Goal: Information Seeking & Learning: Learn about a topic

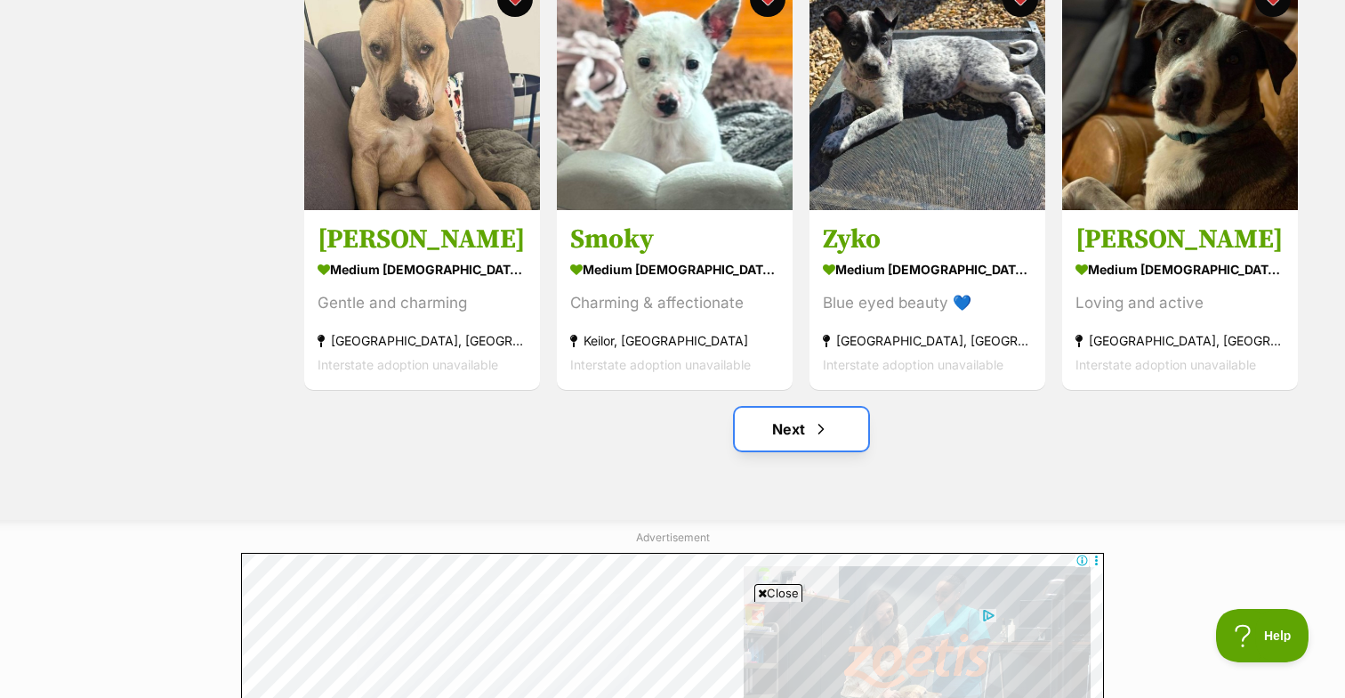
click at [819, 435] on span "Next page" at bounding box center [821, 428] width 18 height 21
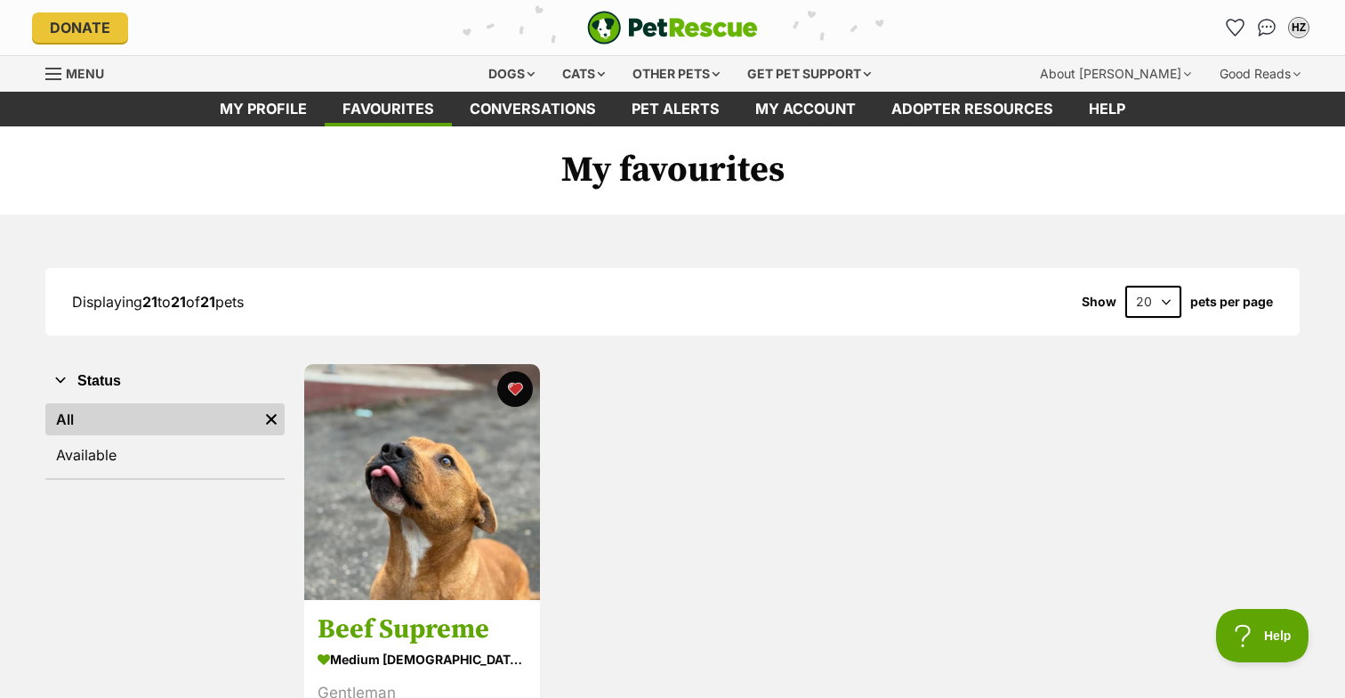
click at [1168, 302] on select "20 40 60" at bounding box center [1154, 302] width 56 height 32
select select "60"
click at [1126, 286] on select "20 40 60" at bounding box center [1154, 302] width 56 height 32
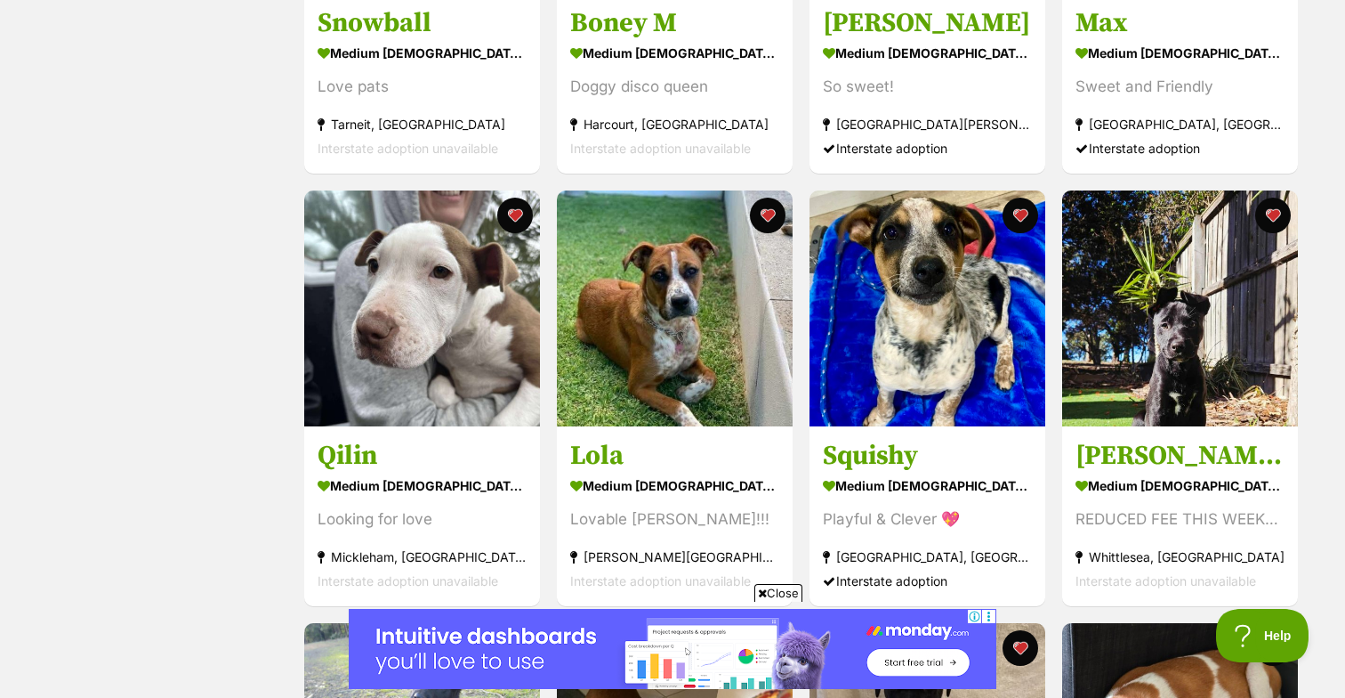
scroll to position [1033, 0]
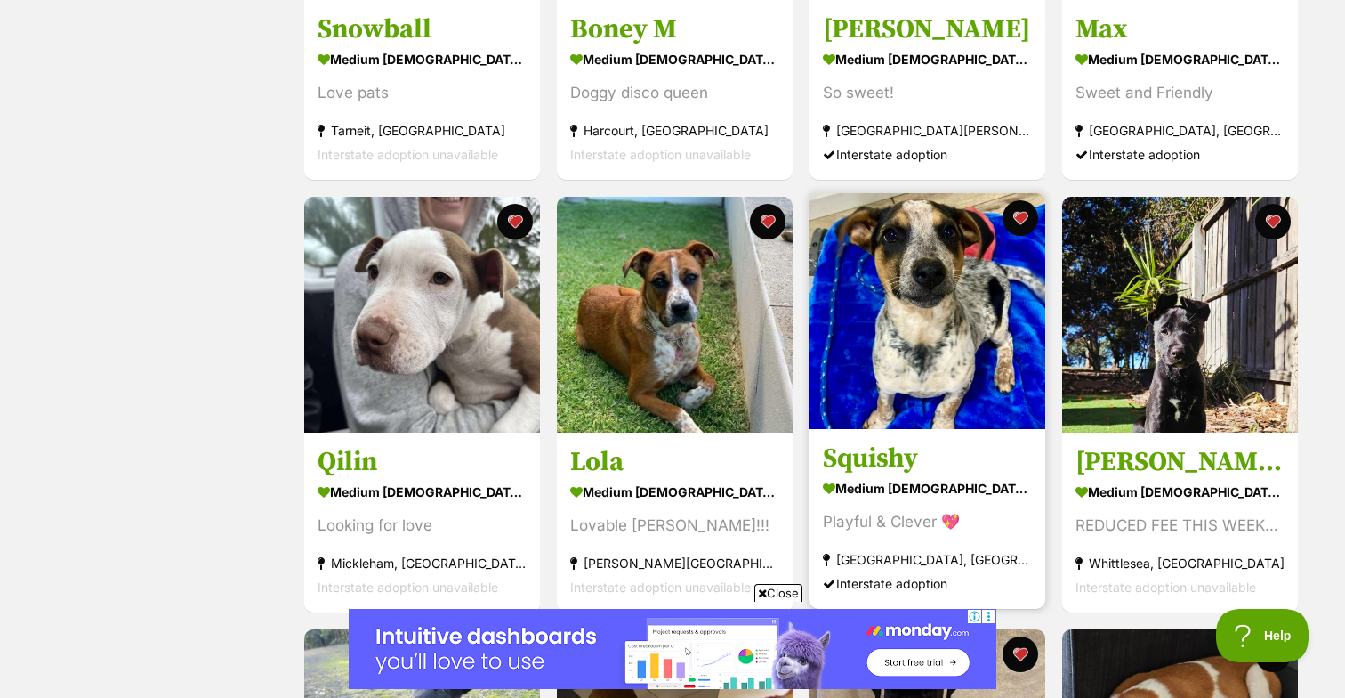
click at [900, 303] on img at bounding box center [928, 311] width 236 height 236
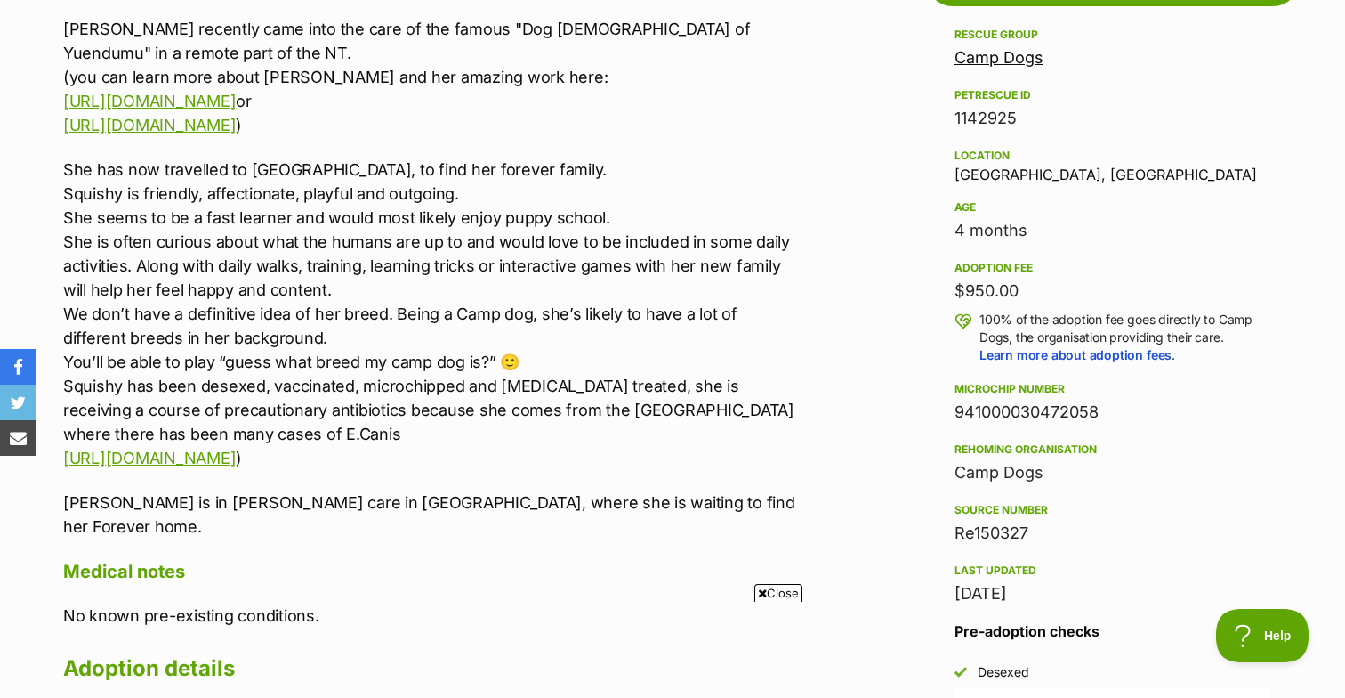
scroll to position [1051, 0]
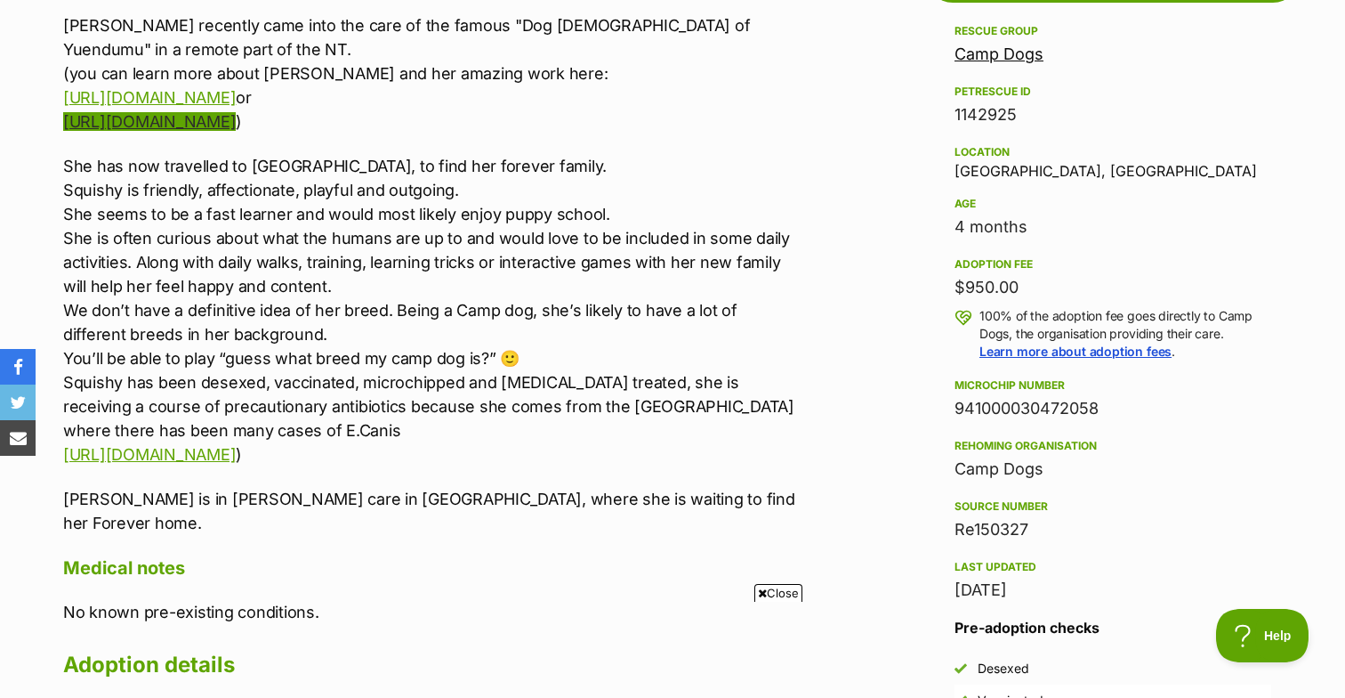
click at [236, 121] on link "https://www.abc.net.au/news/2017-10-08/dogs-not-just-pets-in-remote-aboriginal-…" at bounding box center [149, 121] width 173 height 19
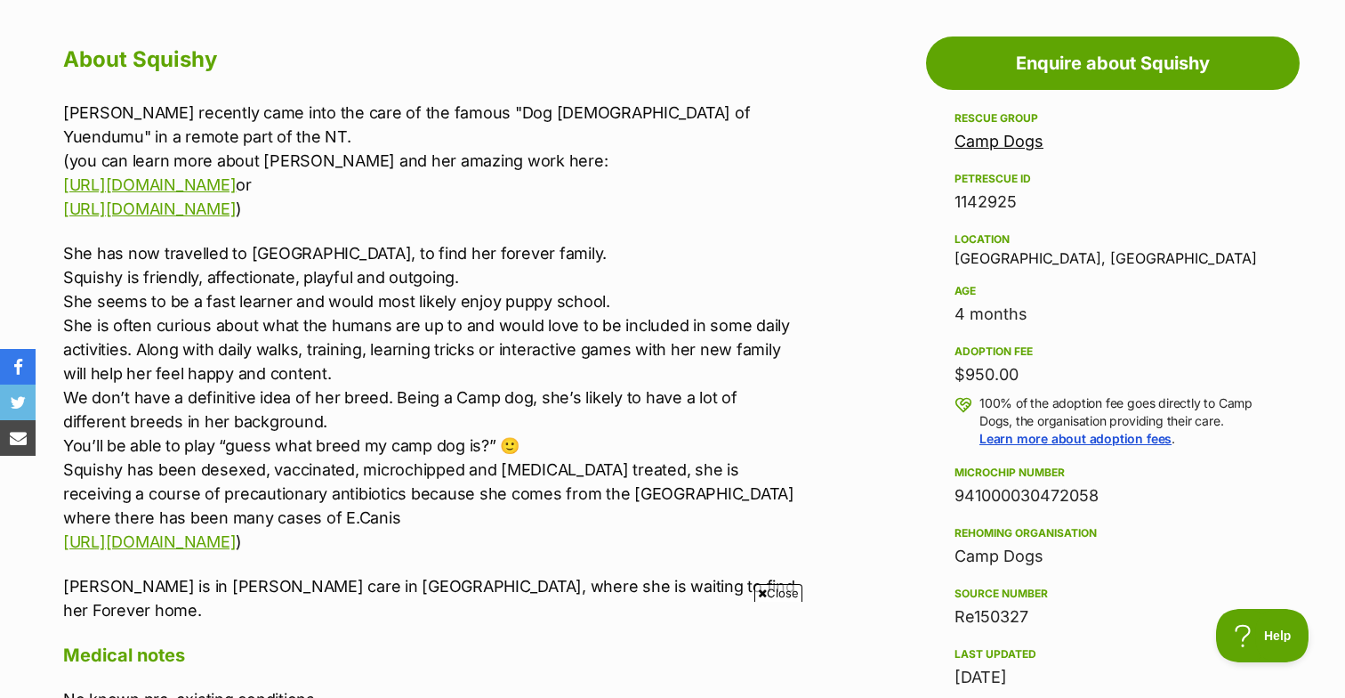
scroll to position [919, 0]
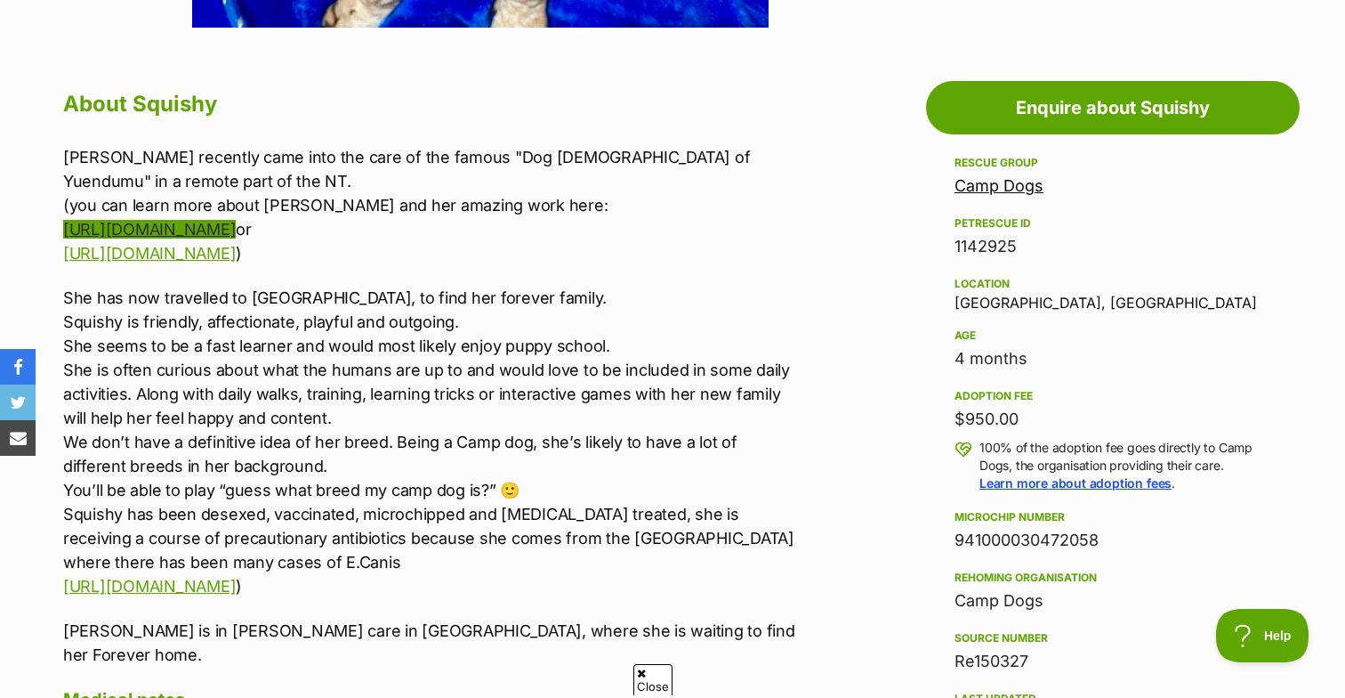
click at [236, 226] on link "[URL][DOMAIN_NAME]" at bounding box center [149, 229] width 173 height 19
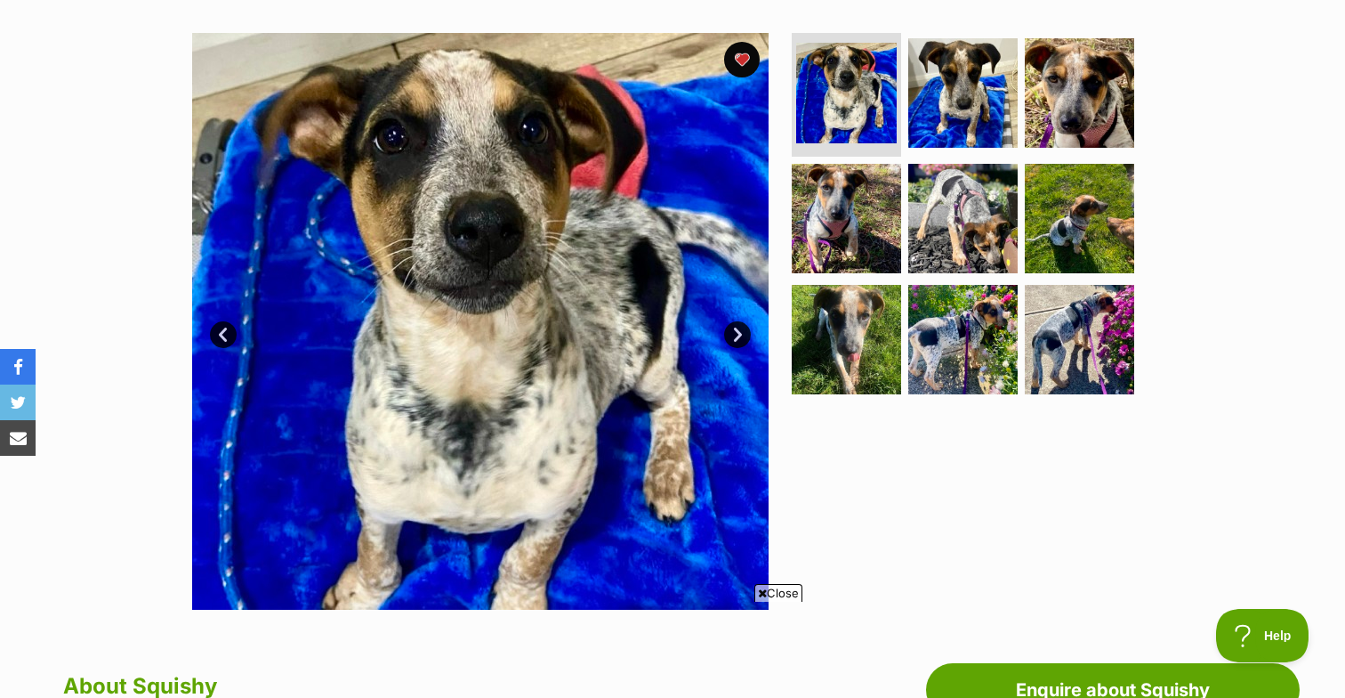
scroll to position [338, 0]
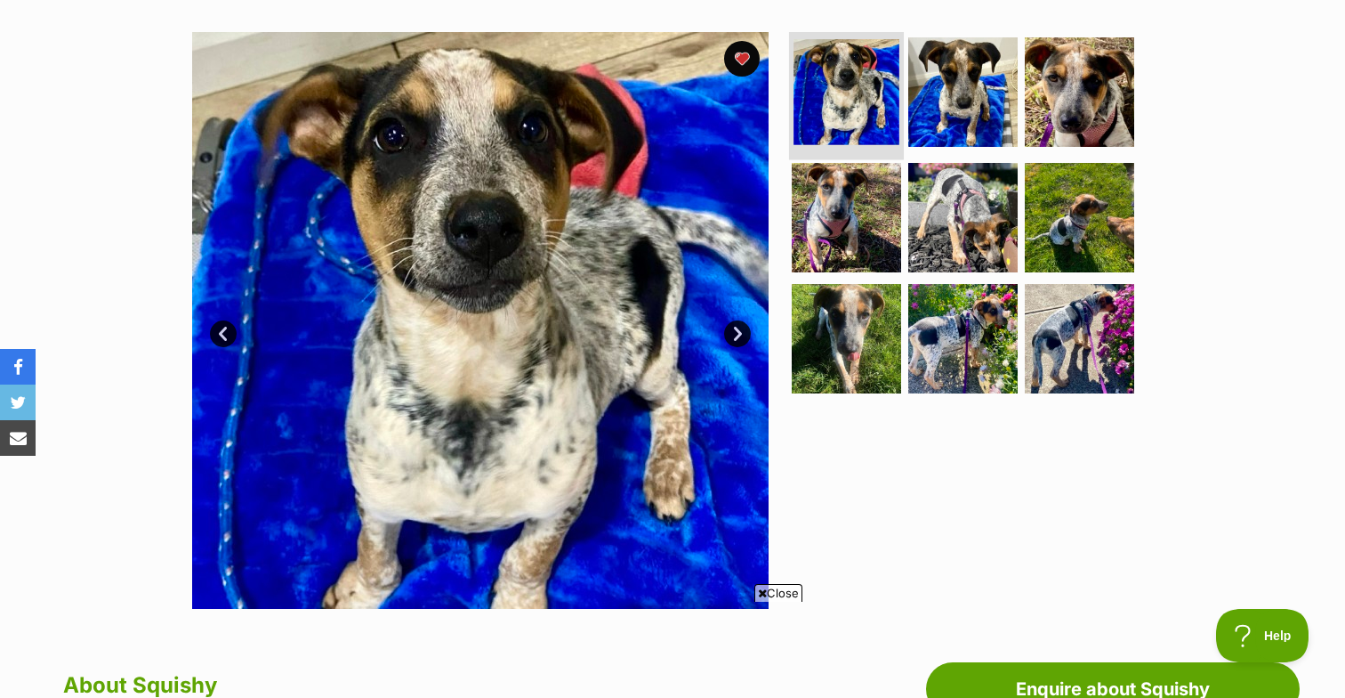
click at [831, 77] on img at bounding box center [847, 92] width 106 height 106
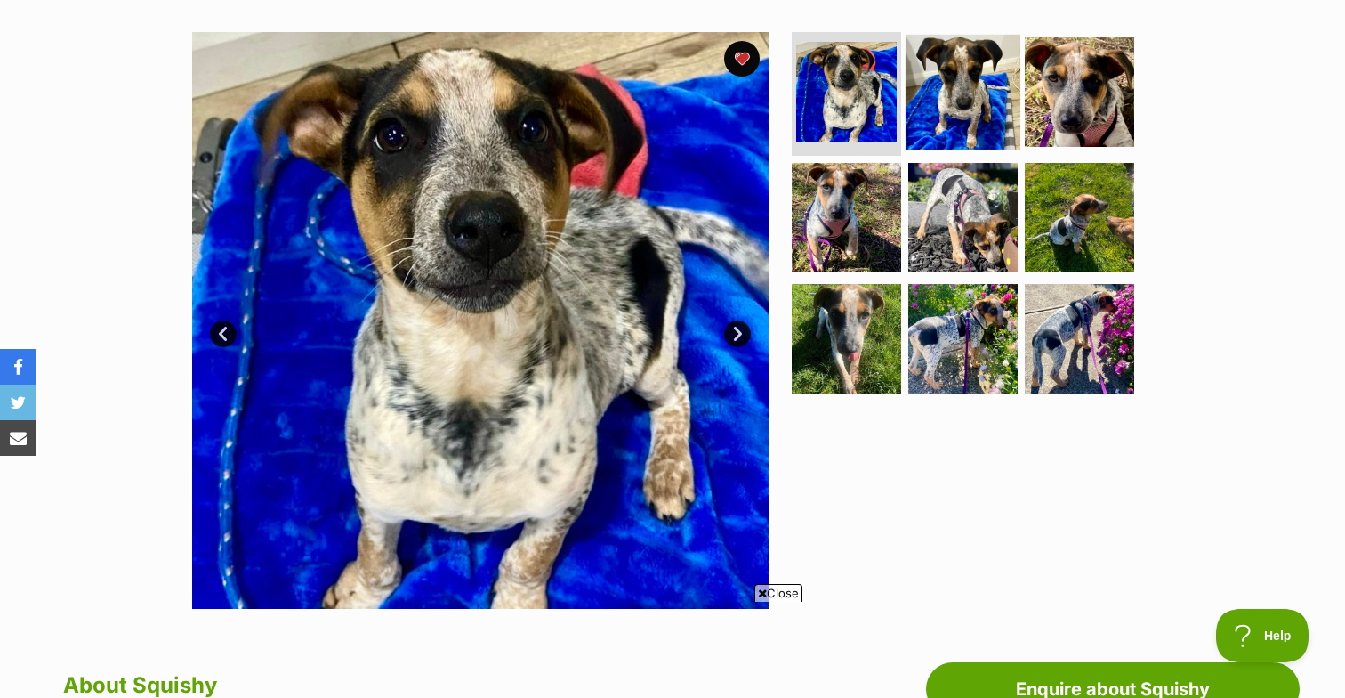
click at [934, 86] on img at bounding box center [963, 91] width 115 height 115
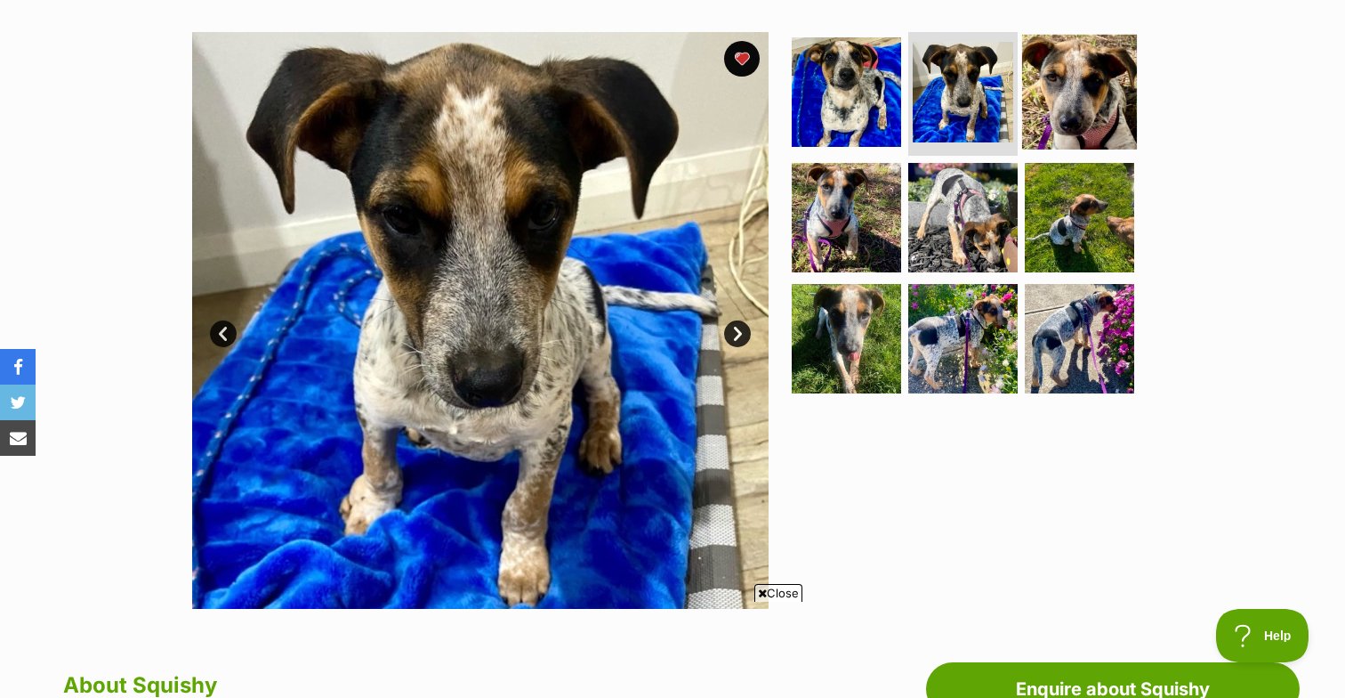
click at [1072, 85] on img at bounding box center [1079, 91] width 115 height 115
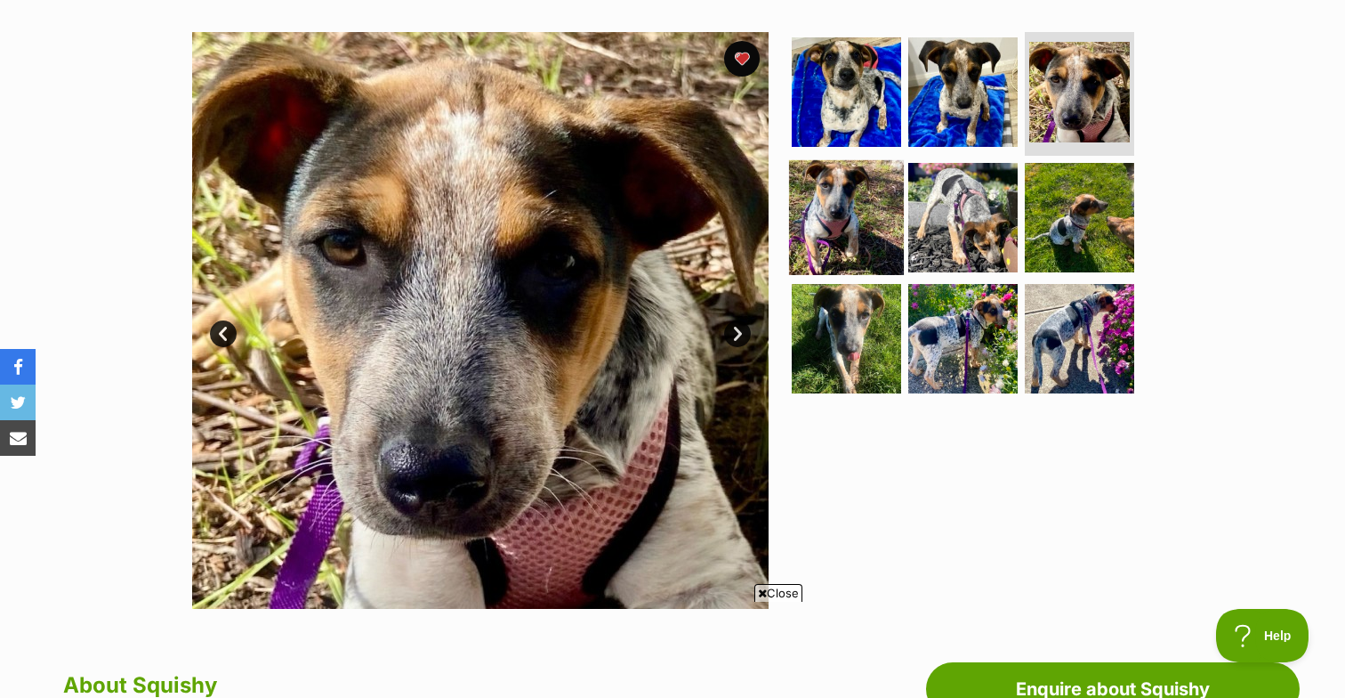
click at [833, 202] on img at bounding box center [846, 217] width 115 height 115
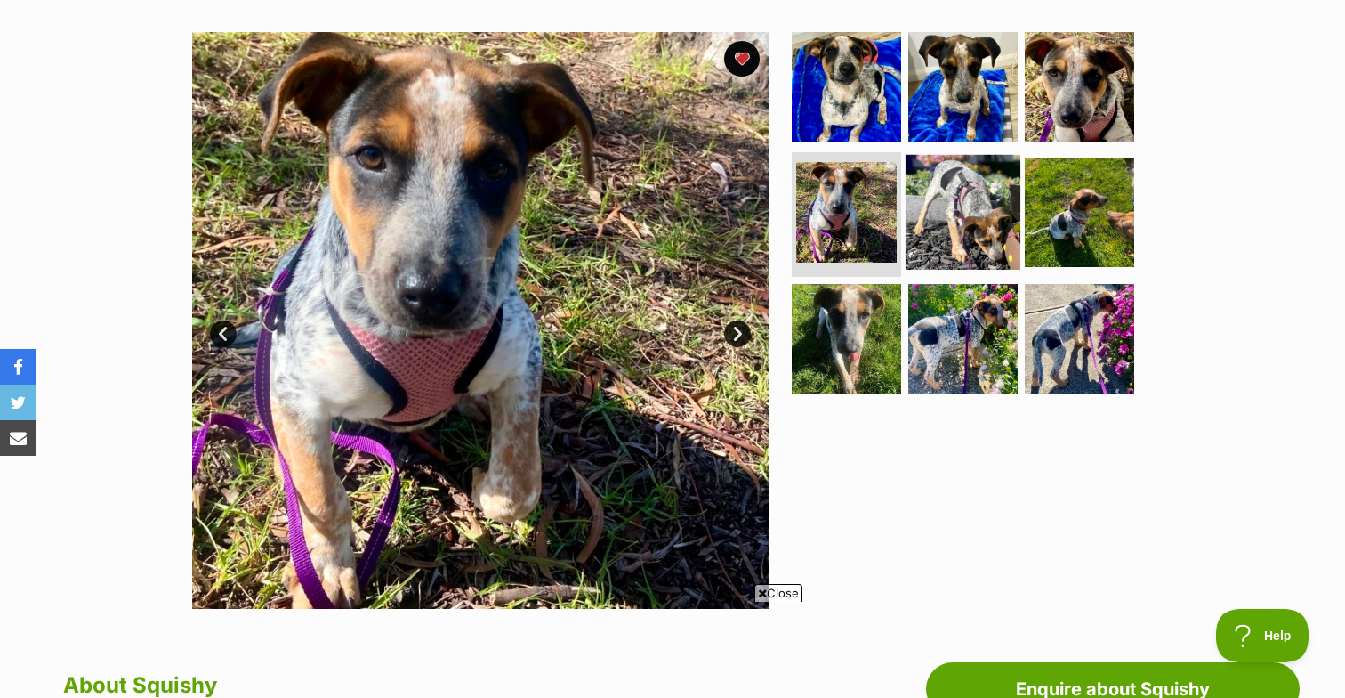
click at [948, 209] on img at bounding box center [963, 212] width 115 height 115
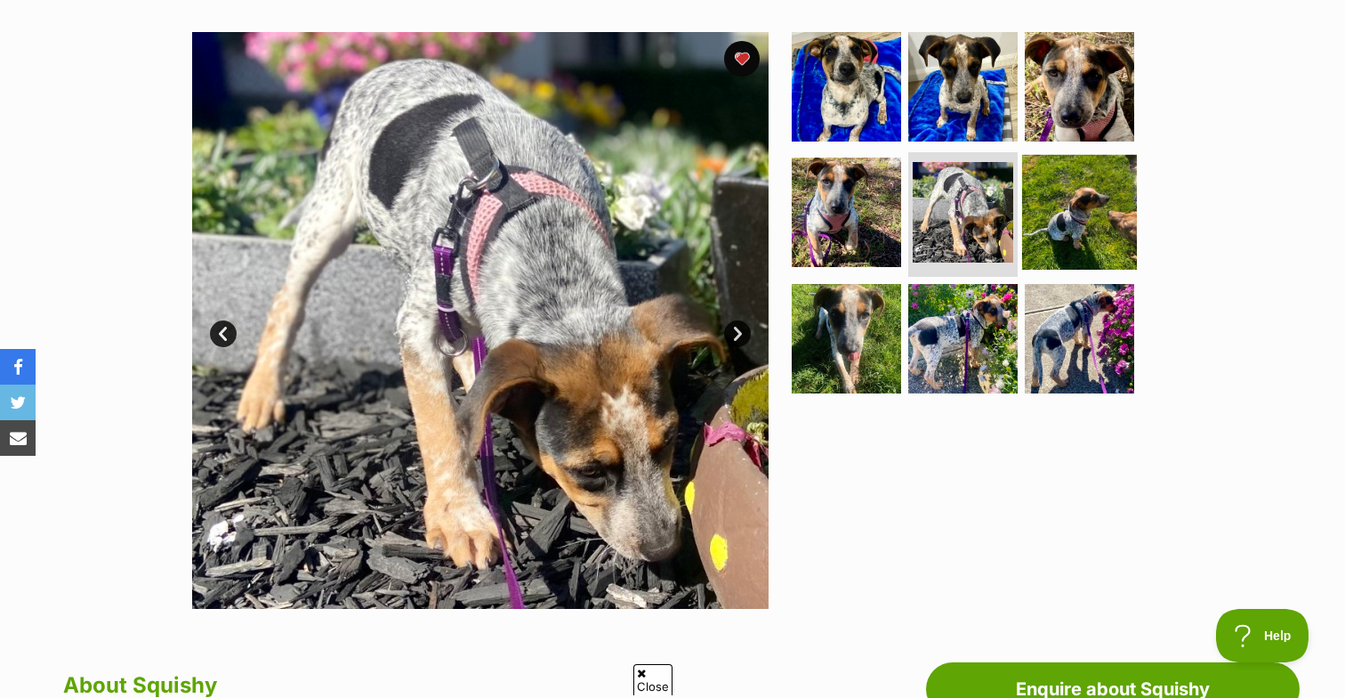
click at [1052, 206] on img at bounding box center [1079, 212] width 115 height 115
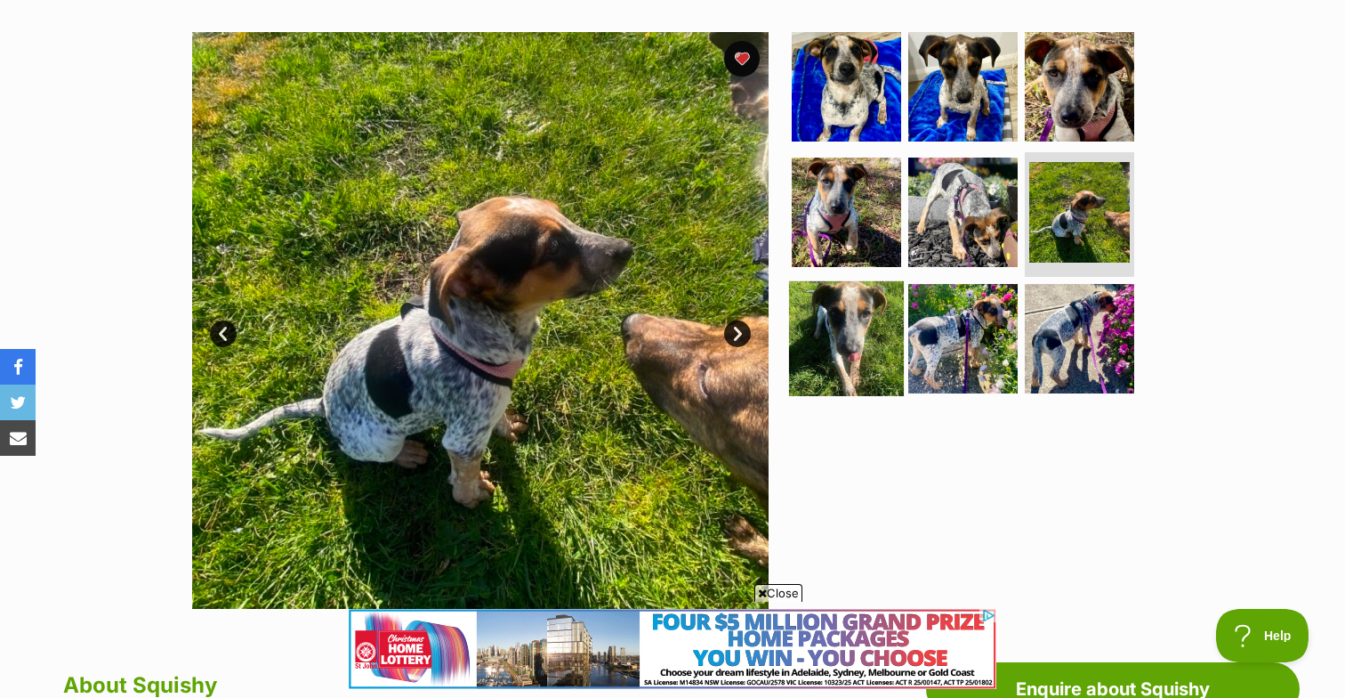
scroll to position [0, 0]
click at [851, 311] on img at bounding box center [846, 338] width 115 height 115
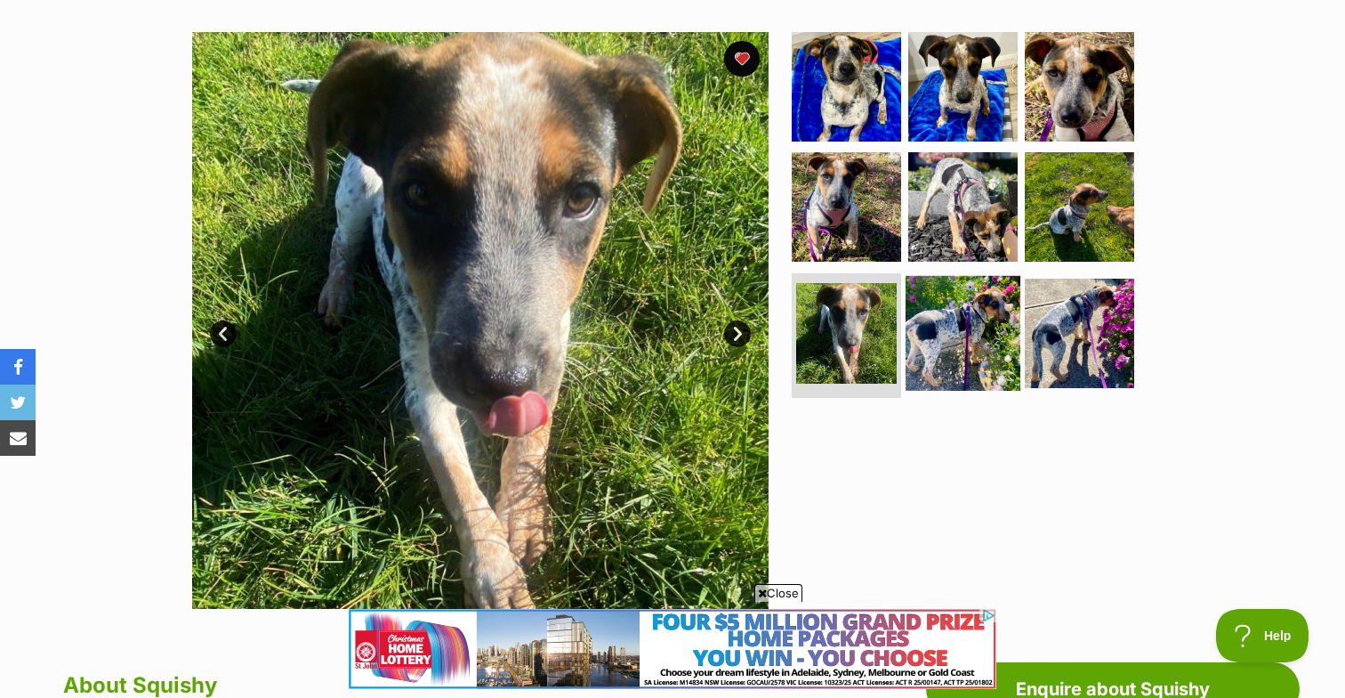
click at [952, 321] on img at bounding box center [963, 333] width 115 height 115
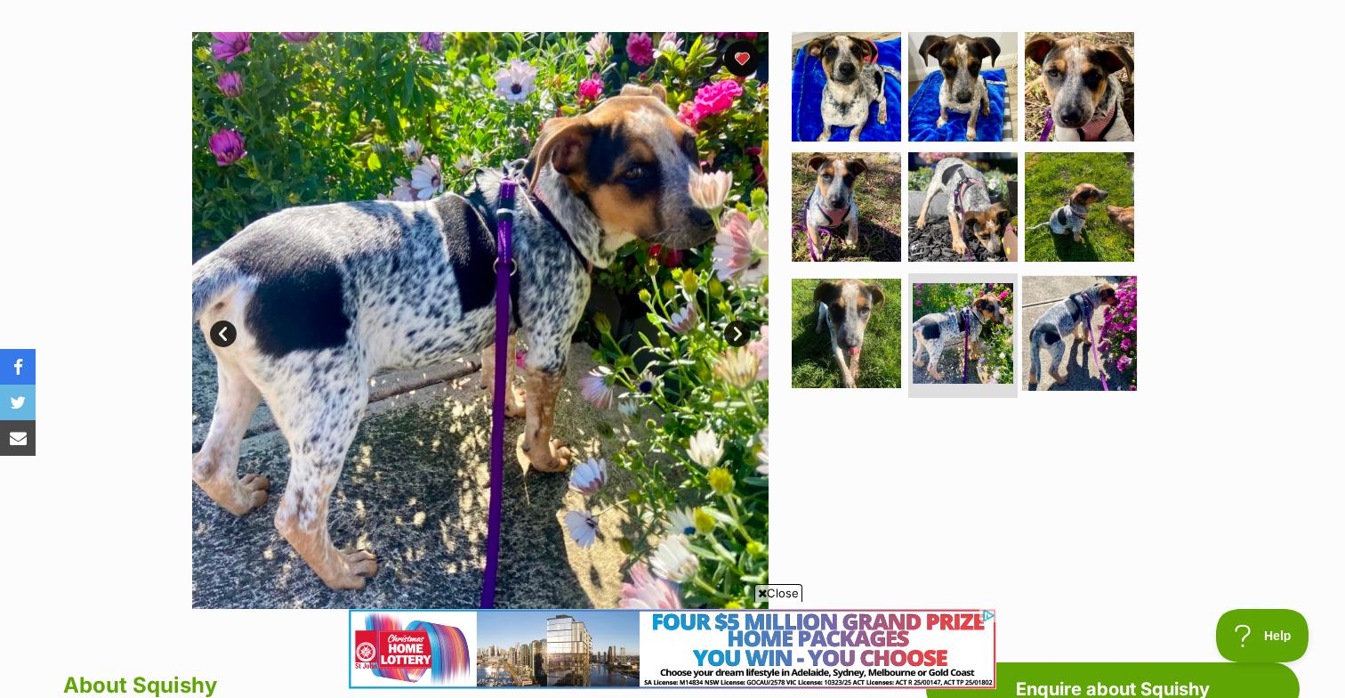
click at [1076, 330] on img at bounding box center [1079, 333] width 115 height 115
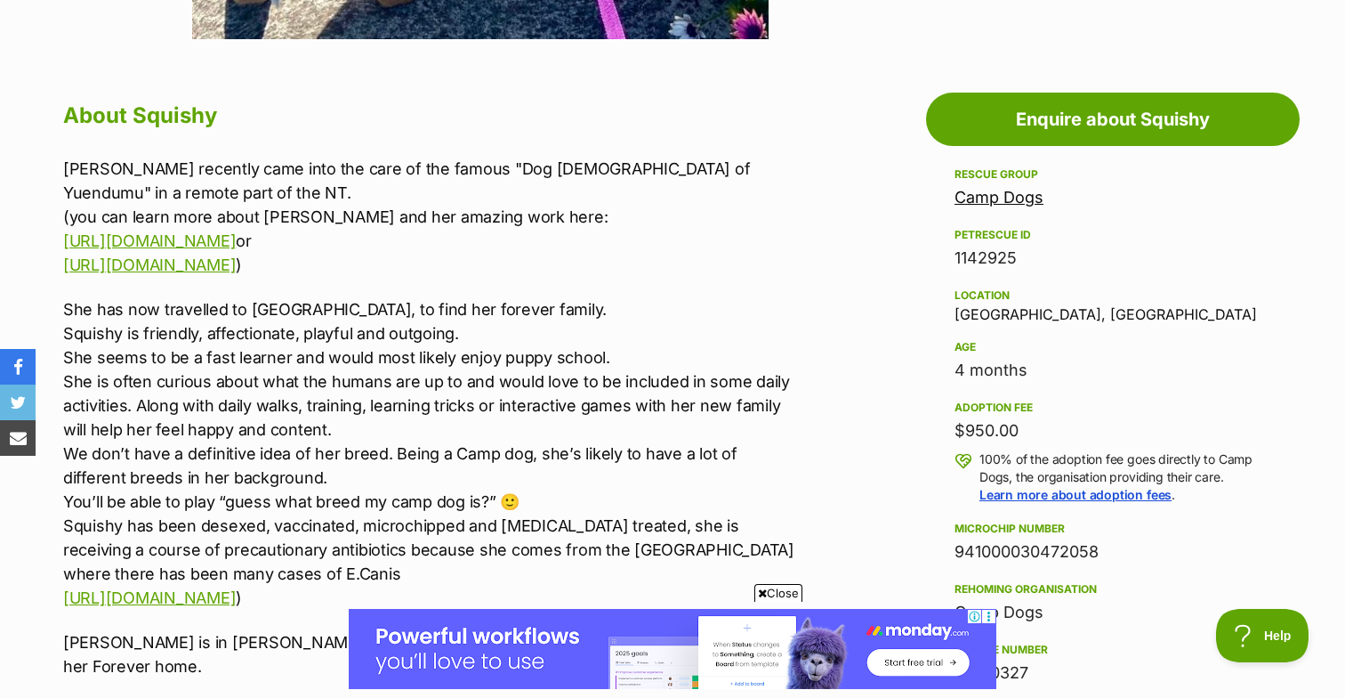
scroll to position [907, 0]
click at [1017, 201] on link "Camp Dogs" at bounding box center [999, 198] width 89 height 19
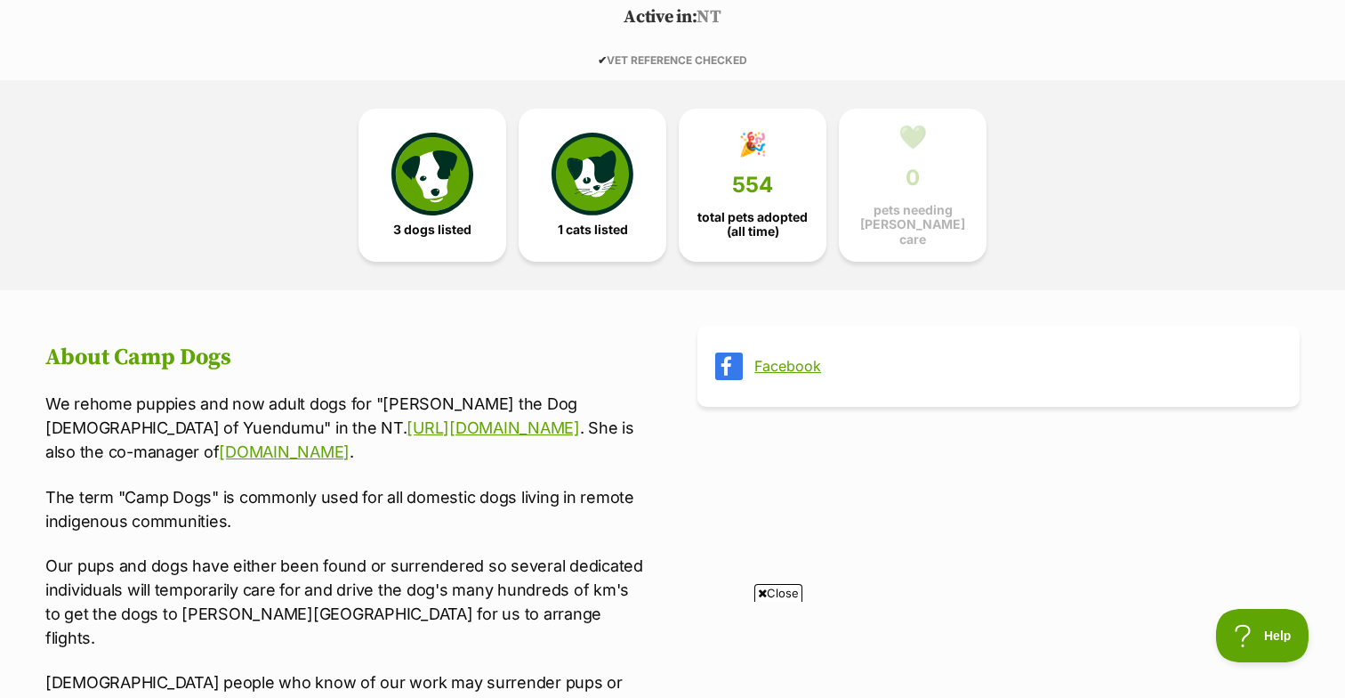
scroll to position [388, 0]
click at [470, 168] on img at bounding box center [432, 169] width 82 height 82
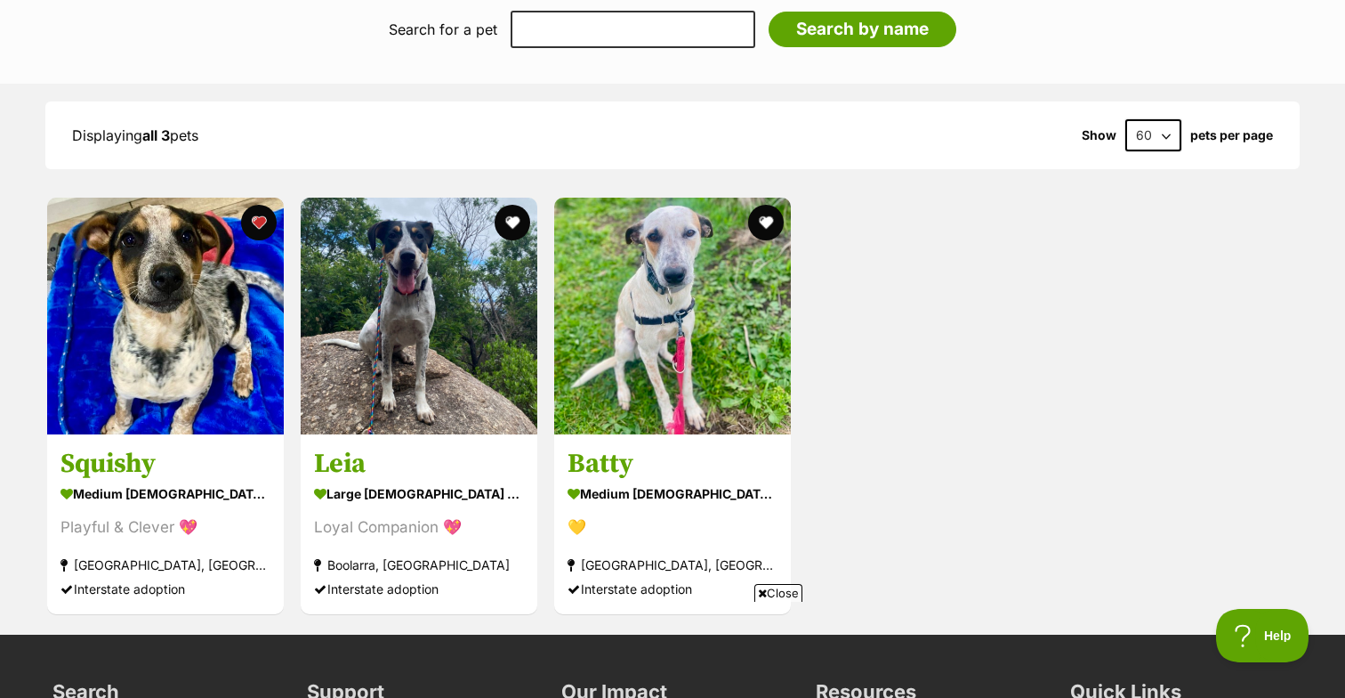
scroll to position [1915, 0]
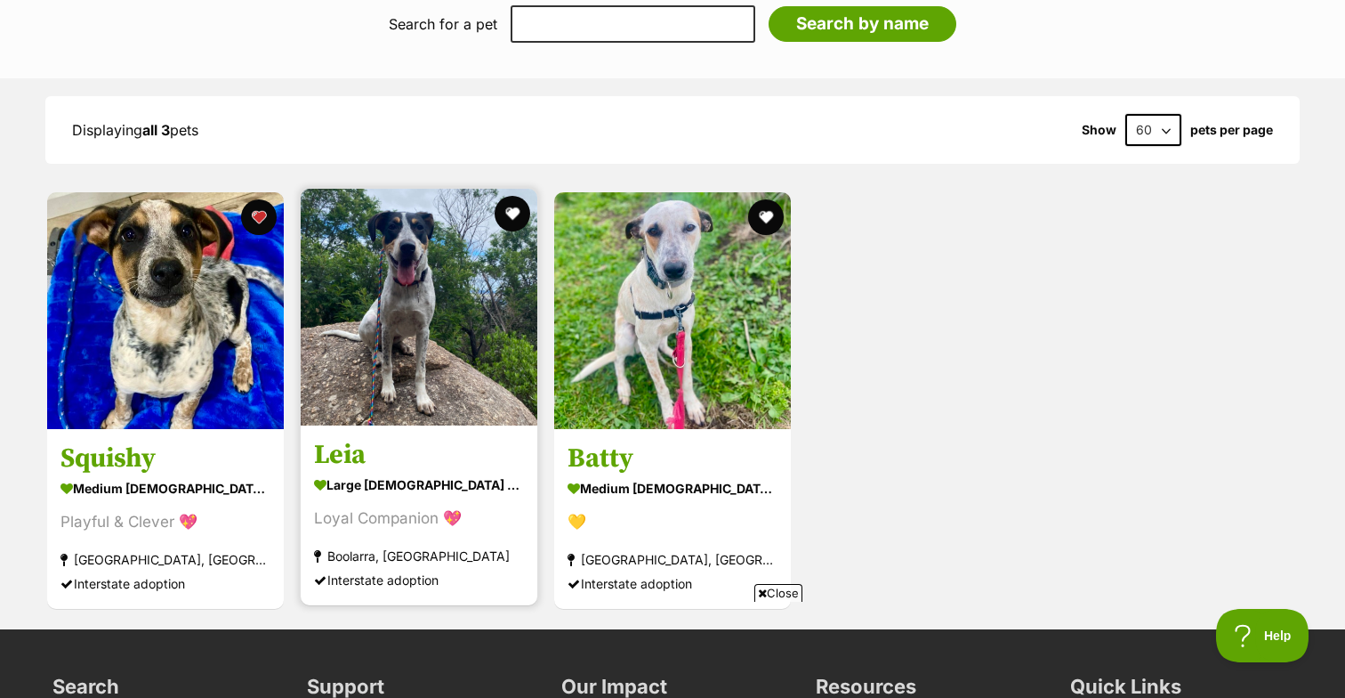
click at [0, 0] on div "Camp Dogs's pets View available pets Search for a pet Add their name below Sear…" at bounding box center [672, 232] width 1345 height 795
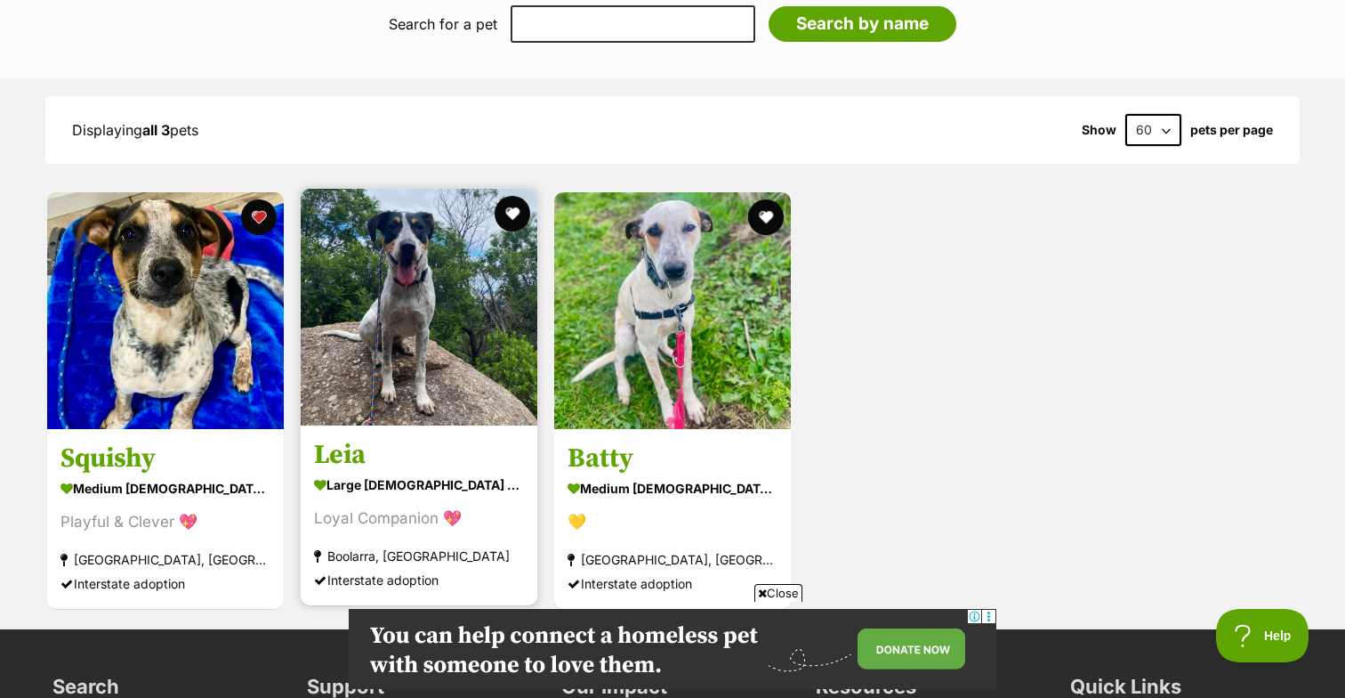
scroll to position [0, 0]
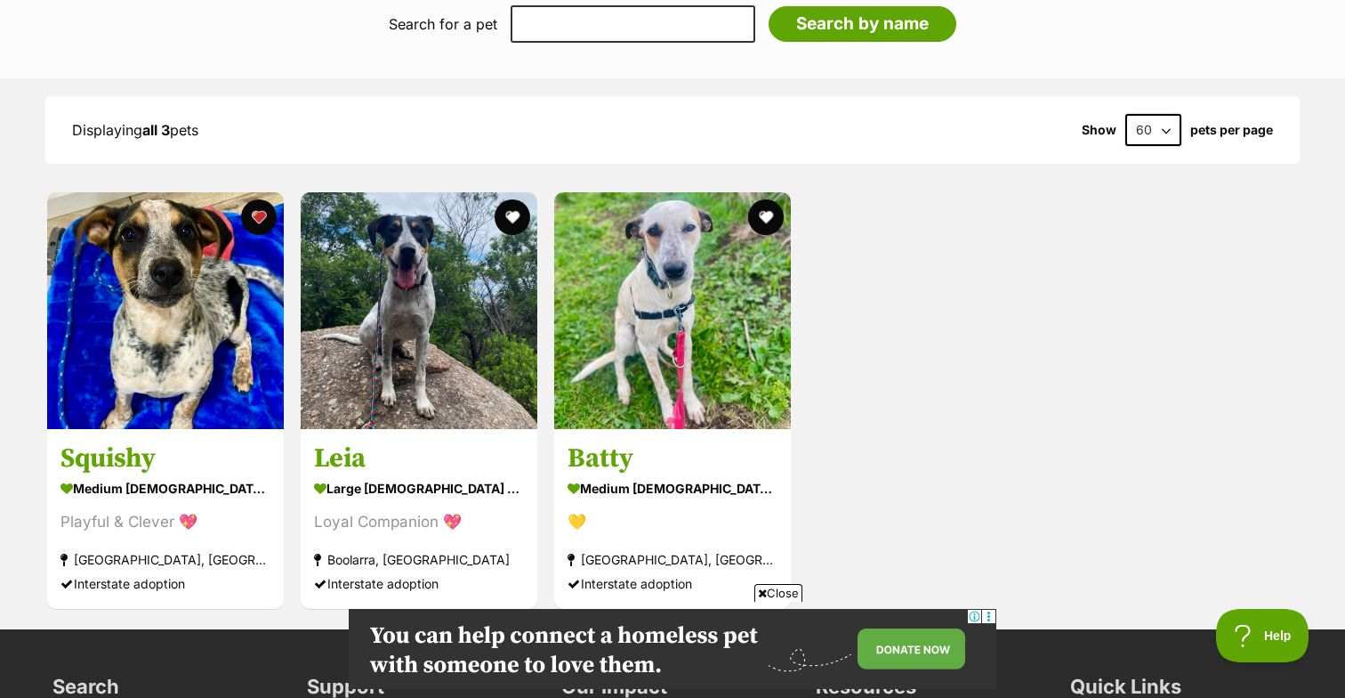
click at [926, 180] on div "Displaying all 3 pets Show 60 120 pets per page Visit PetRescue TV (external si…" at bounding box center [673, 353] width 1308 height 514
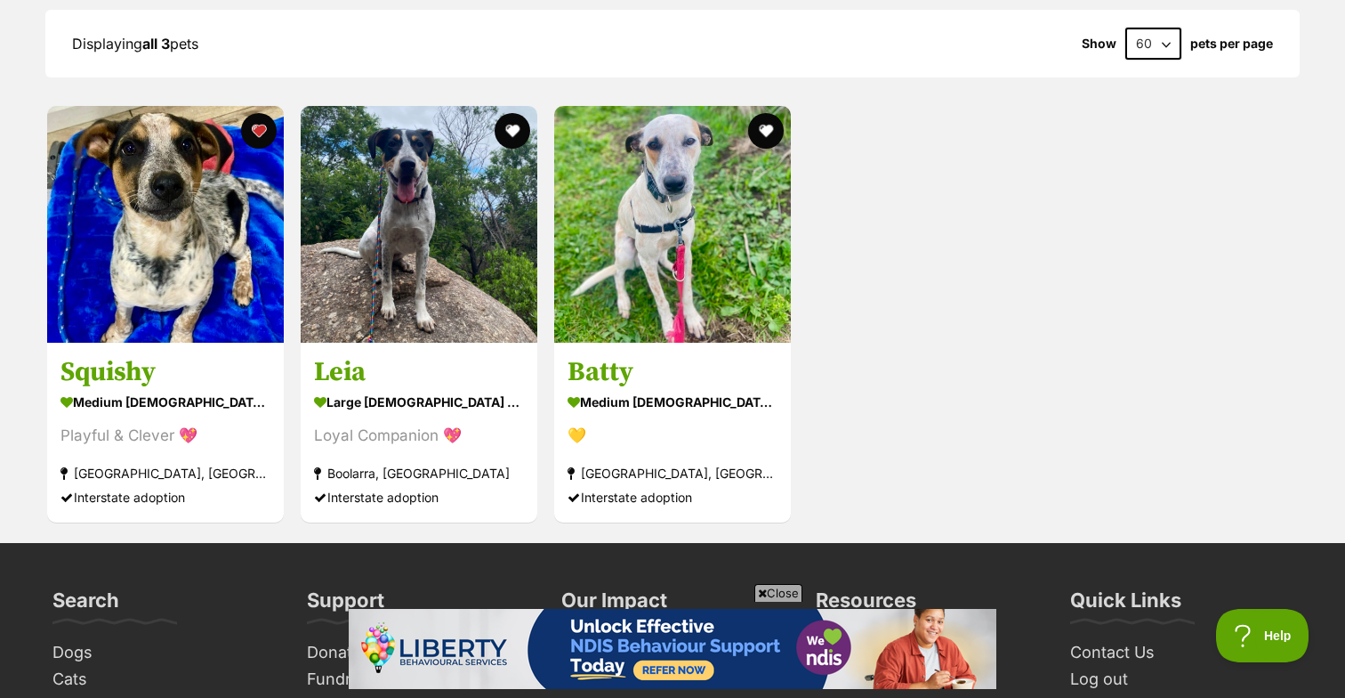
scroll to position [2003, 0]
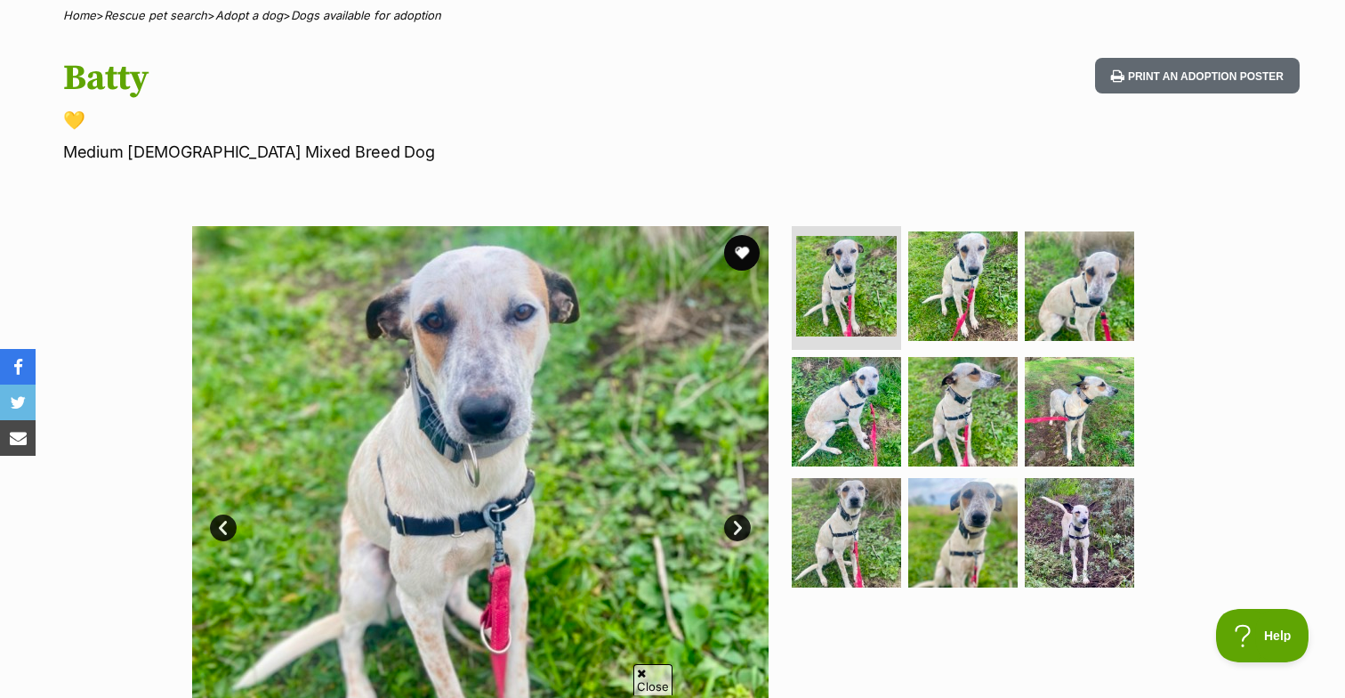
scroll to position [169, 0]
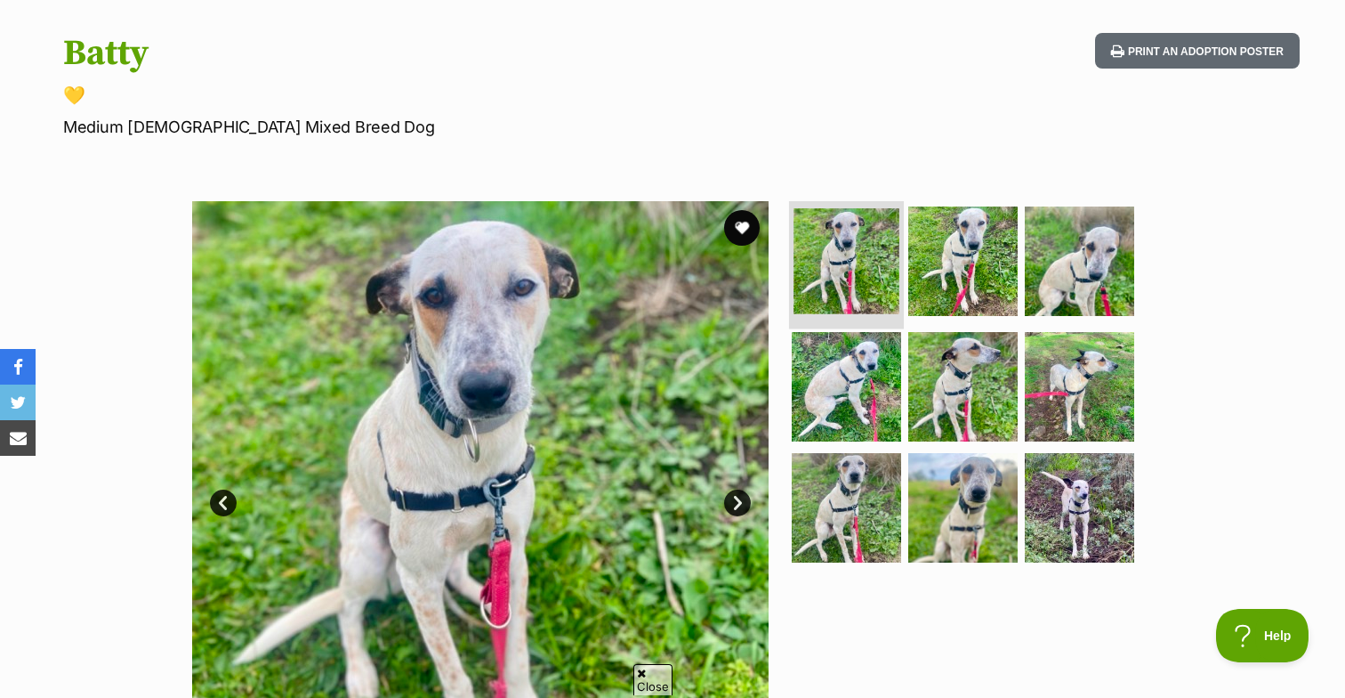
click at [852, 275] on img at bounding box center [847, 261] width 106 height 106
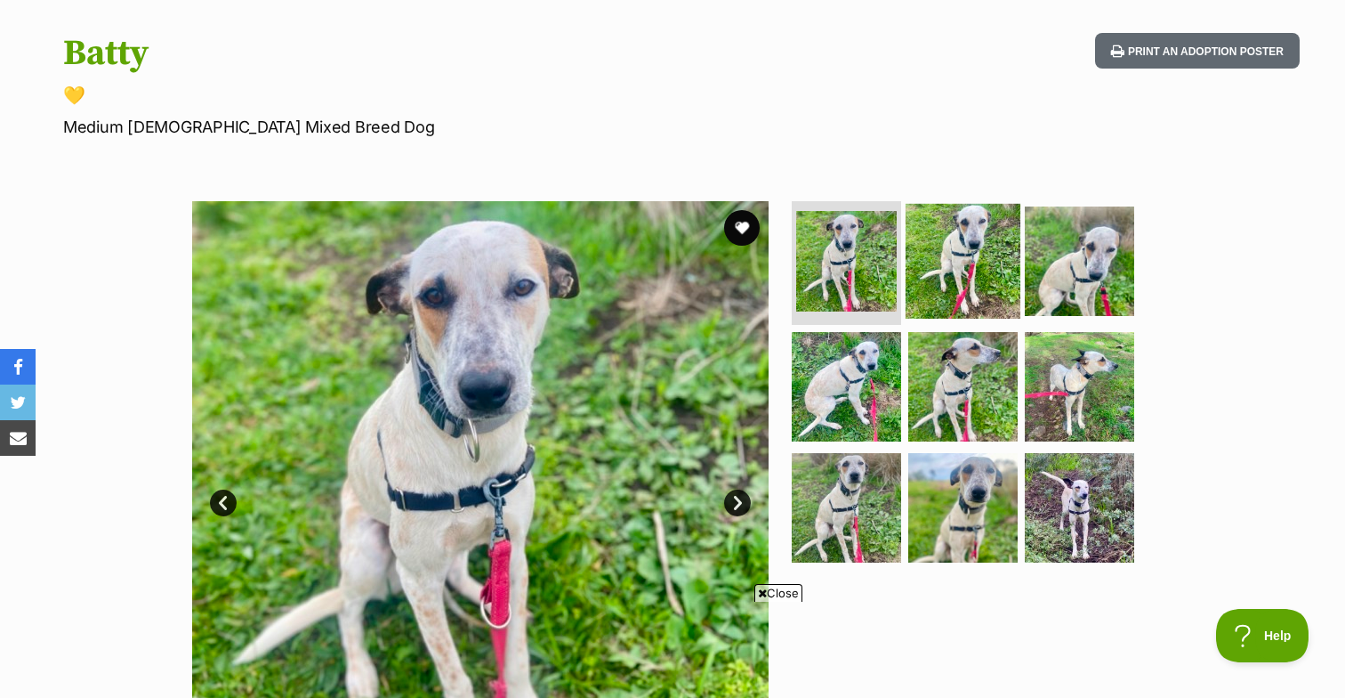
scroll to position [0, 0]
click at [952, 272] on img at bounding box center [963, 260] width 115 height 115
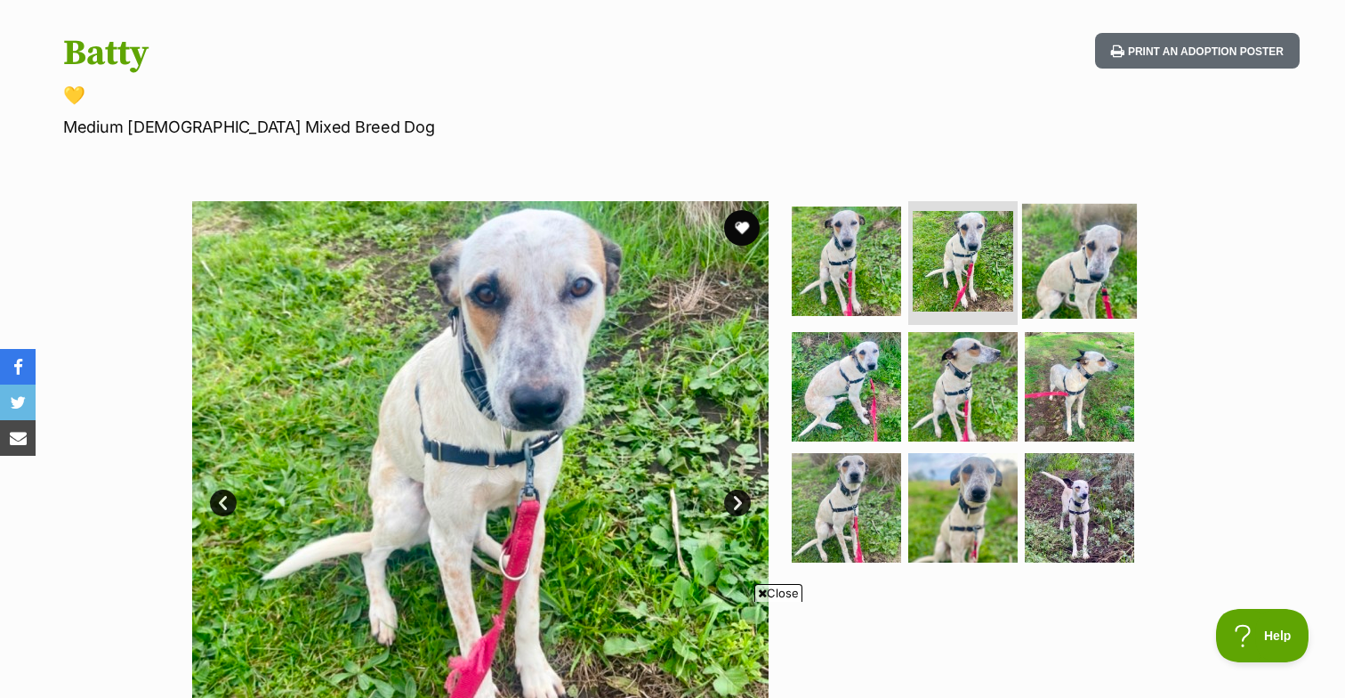
click at [1037, 271] on img at bounding box center [1079, 260] width 115 height 115
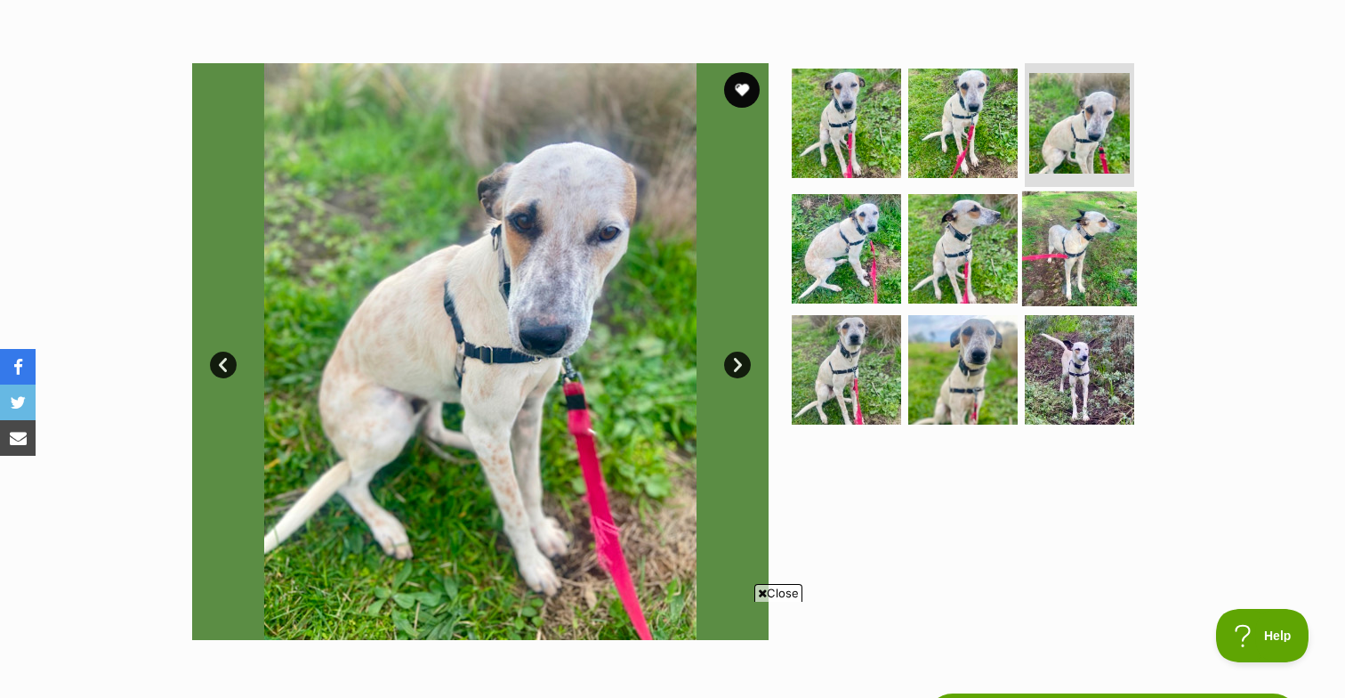
click at [1072, 246] on img at bounding box center [1079, 248] width 115 height 115
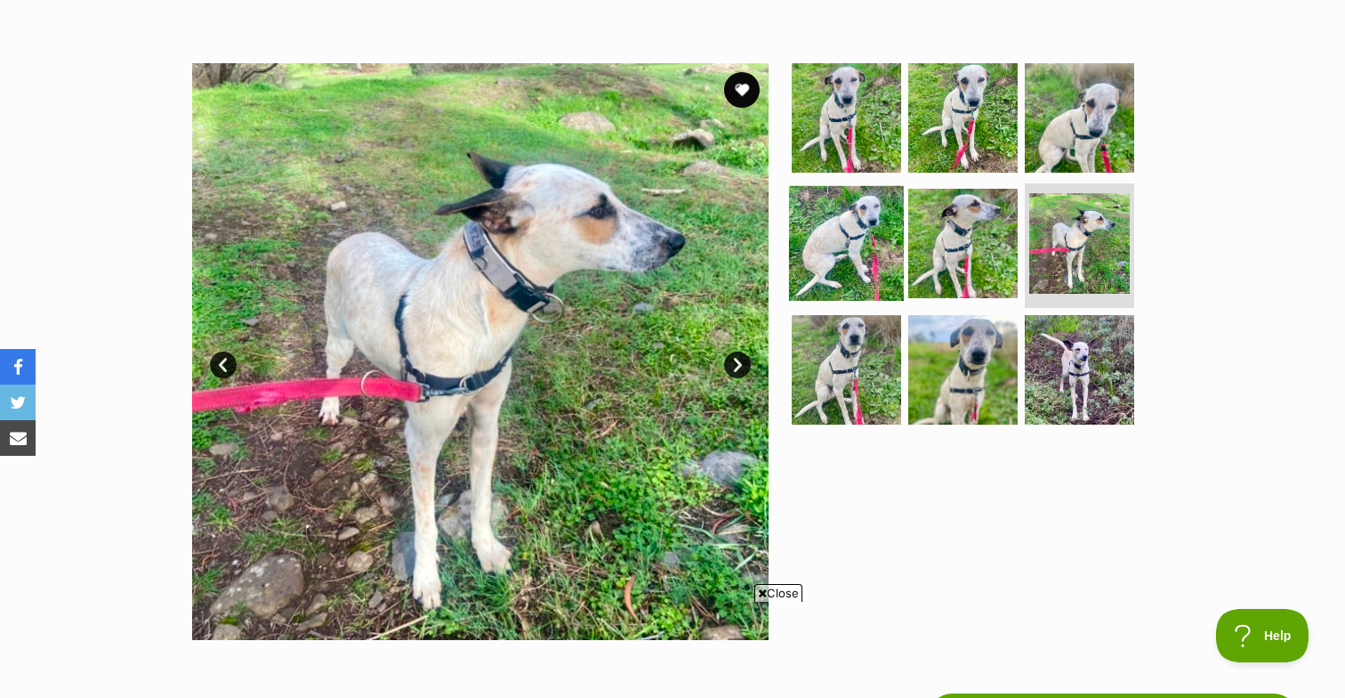
click at [842, 231] on img at bounding box center [846, 243] width 115 height 115
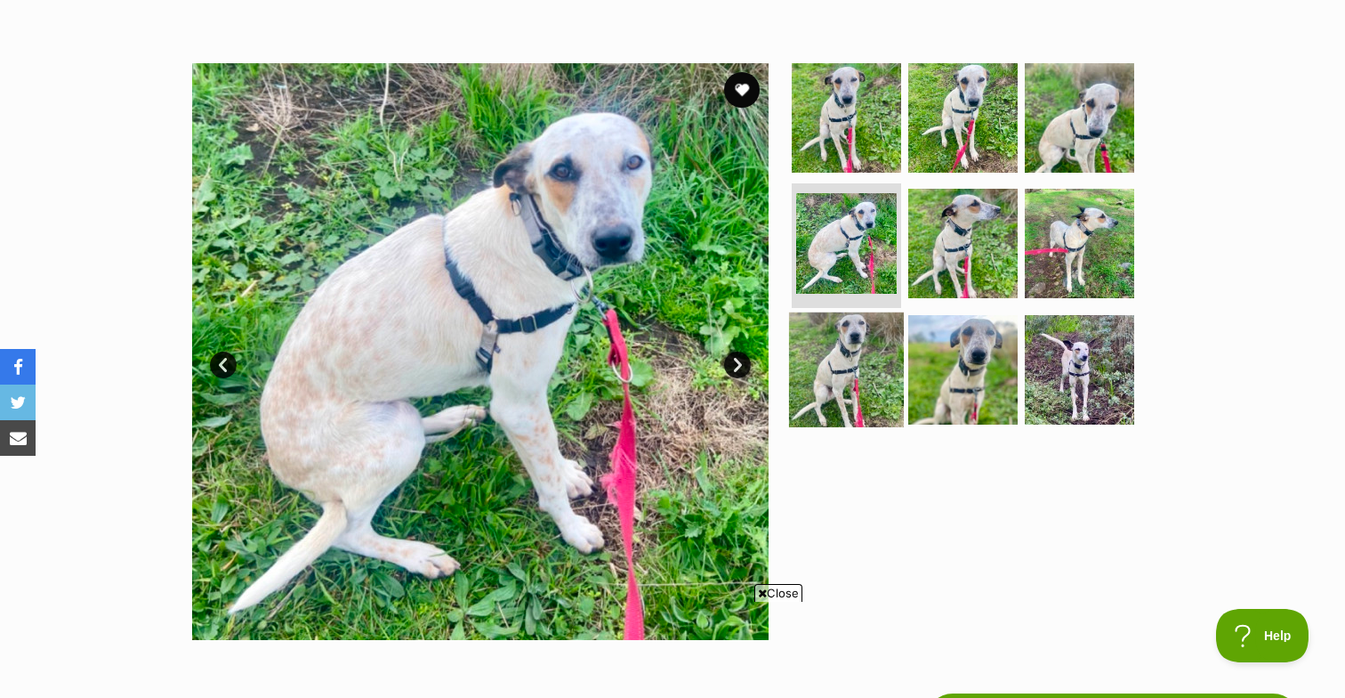
click at [861, 353] on img at bounding box center [846, 369] width 115 height 115
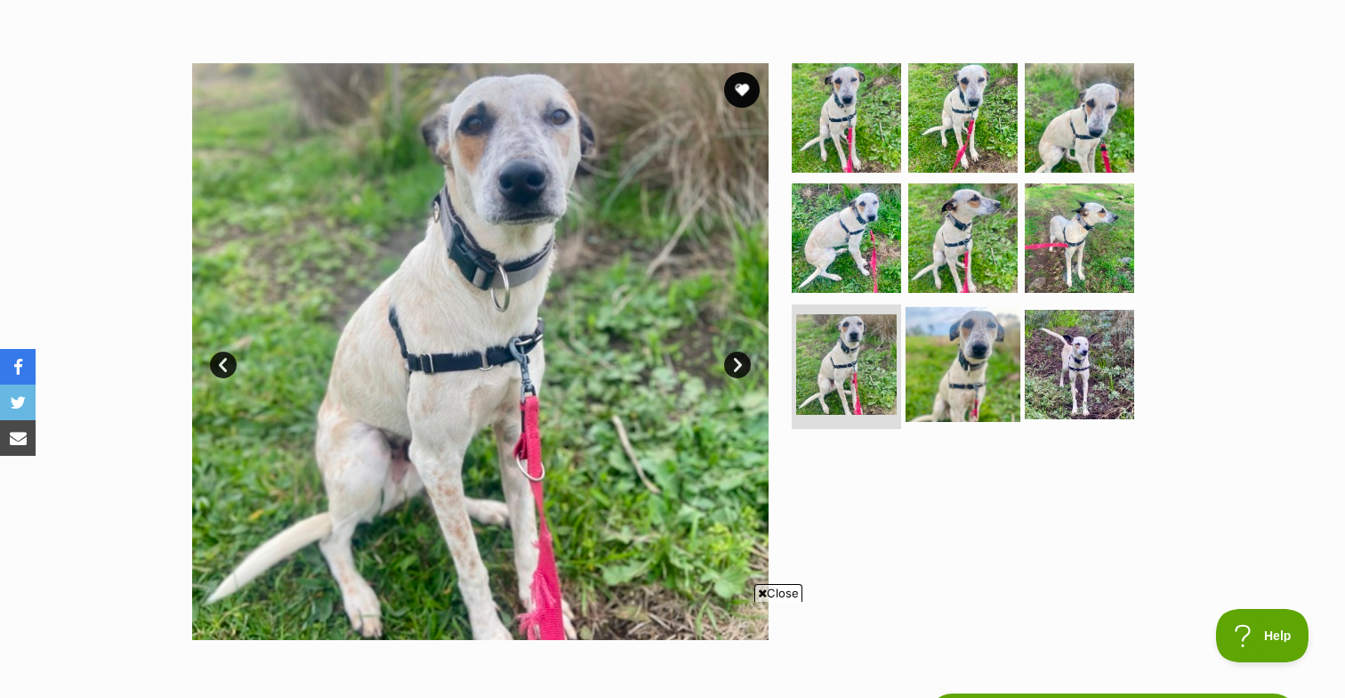
click at [942, 369] on img at bounding box center [963, 364] width 115 height 115
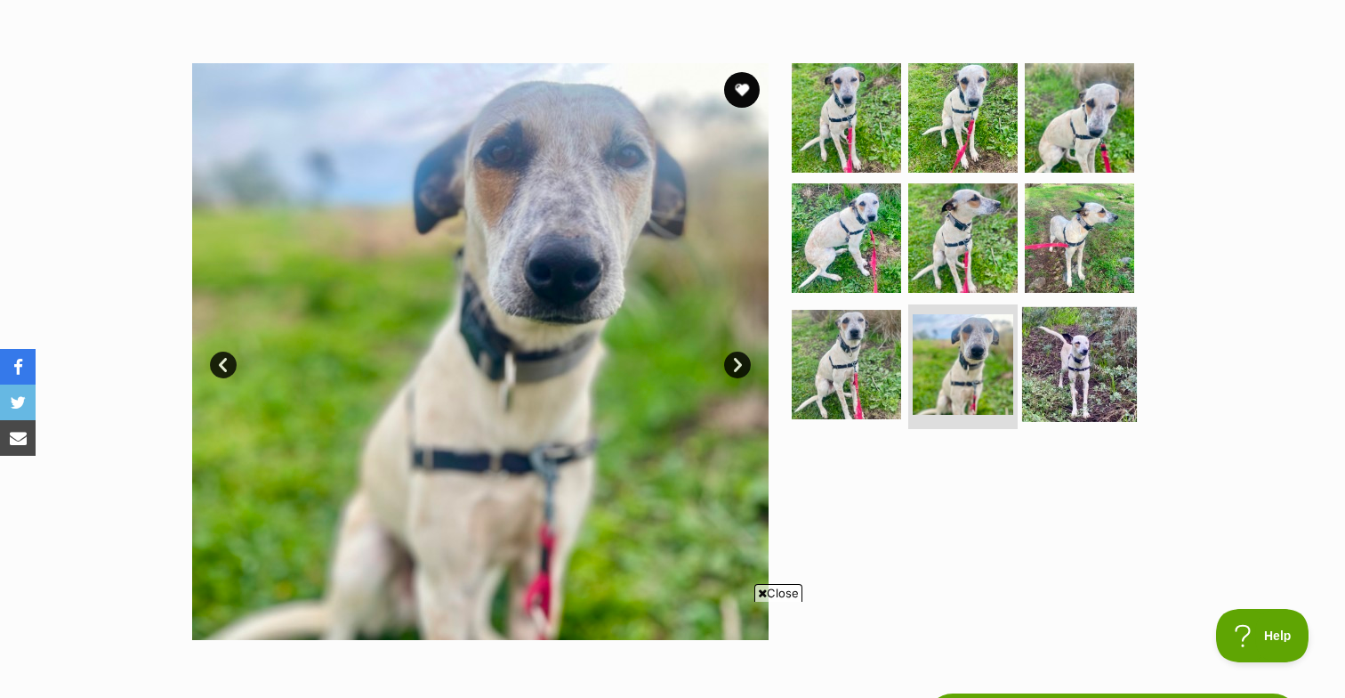
click at [1047, 366] on img at bounding box center [1079, 364] width 115 height 115
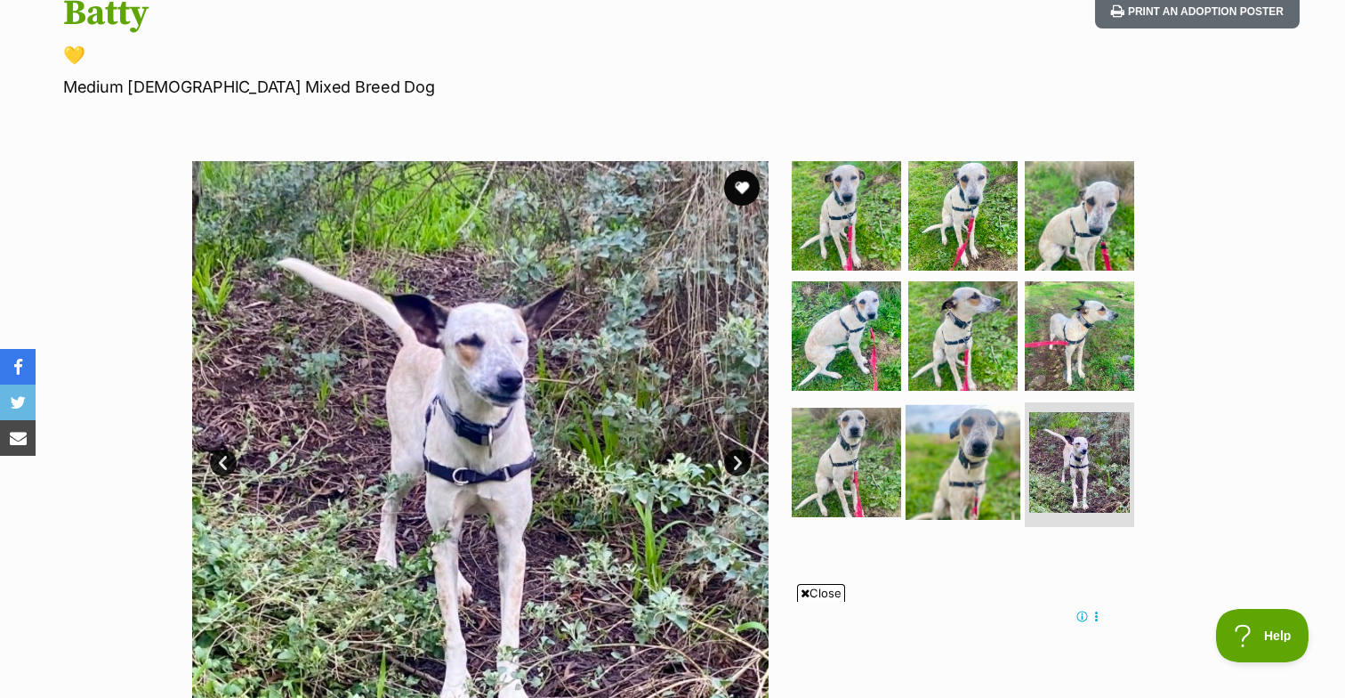
click at [973, 434] on img at bounding box center [963, 462] width 115 height 115
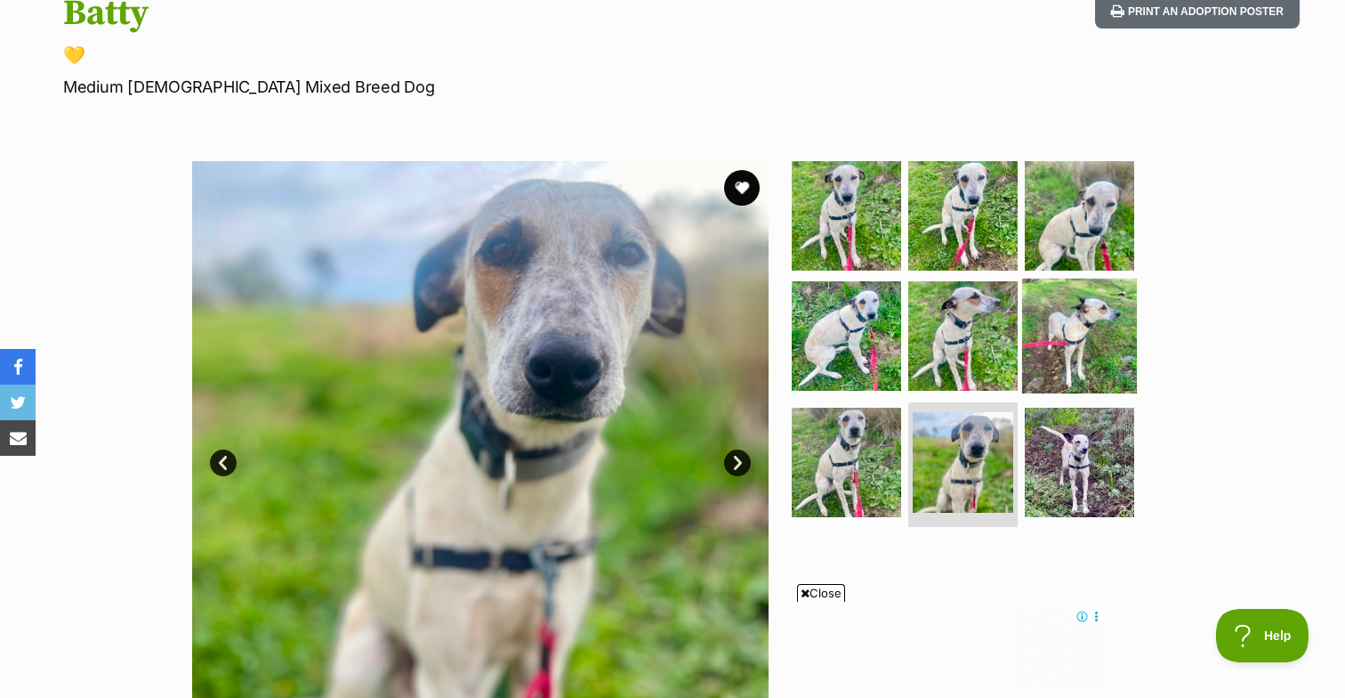
click at [1088, 322] on img at bounding box center [1079, 335] width 115 height 115
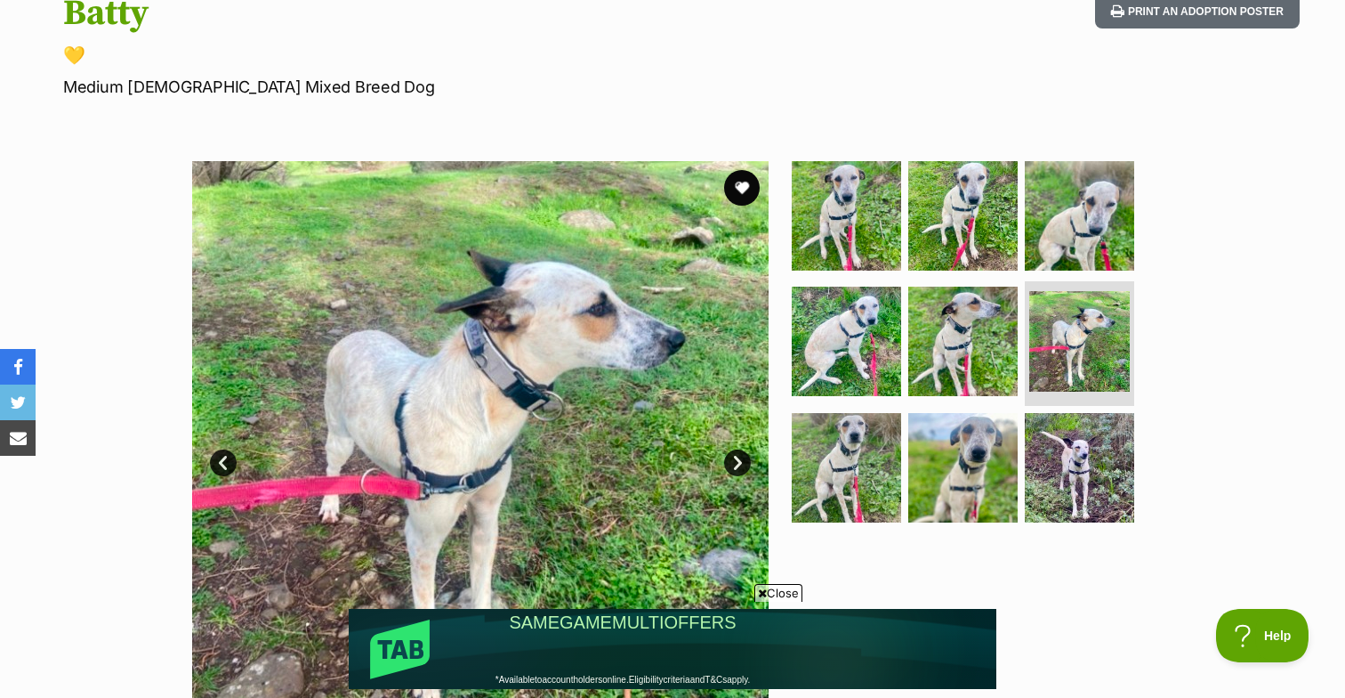
click at [783, 38] on hgroup "Batty 💛 Medium Male Mixed Breed Dog" at bounding box center [439, 46] width 753 height 106
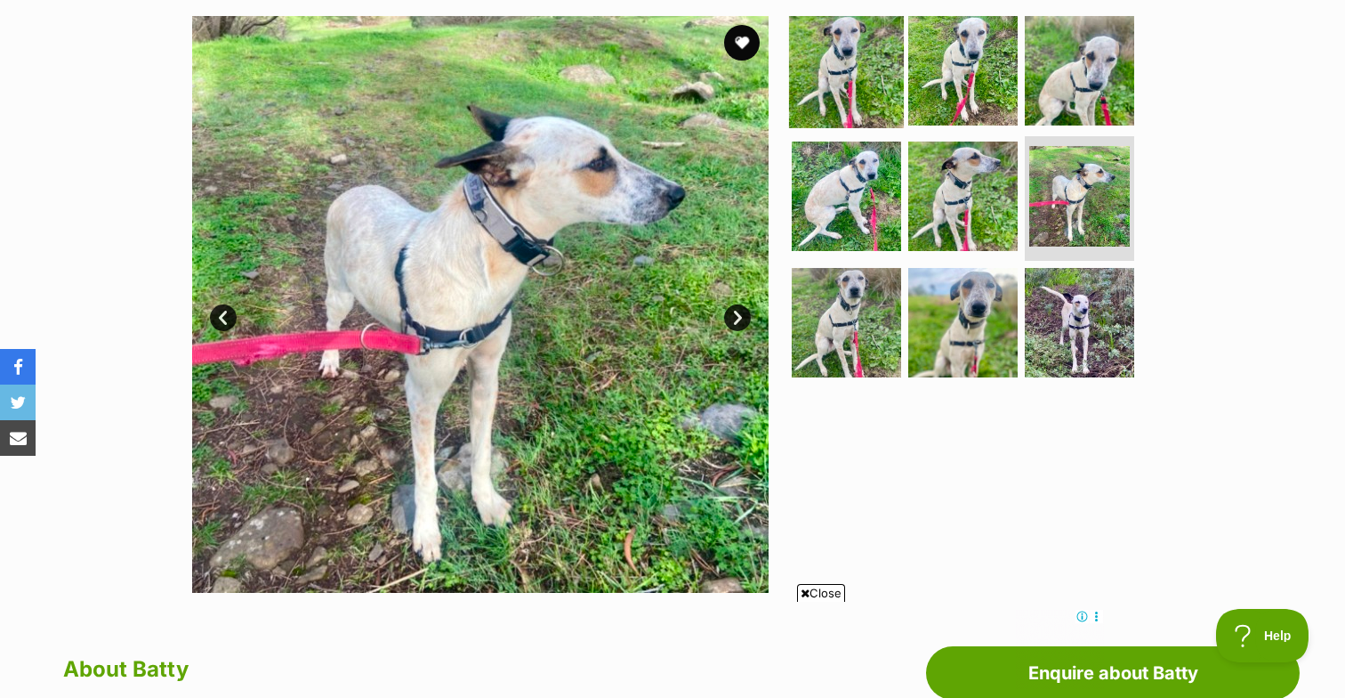
click at [839, 61] on img at bounding box center [846, 69] width 115 height 115
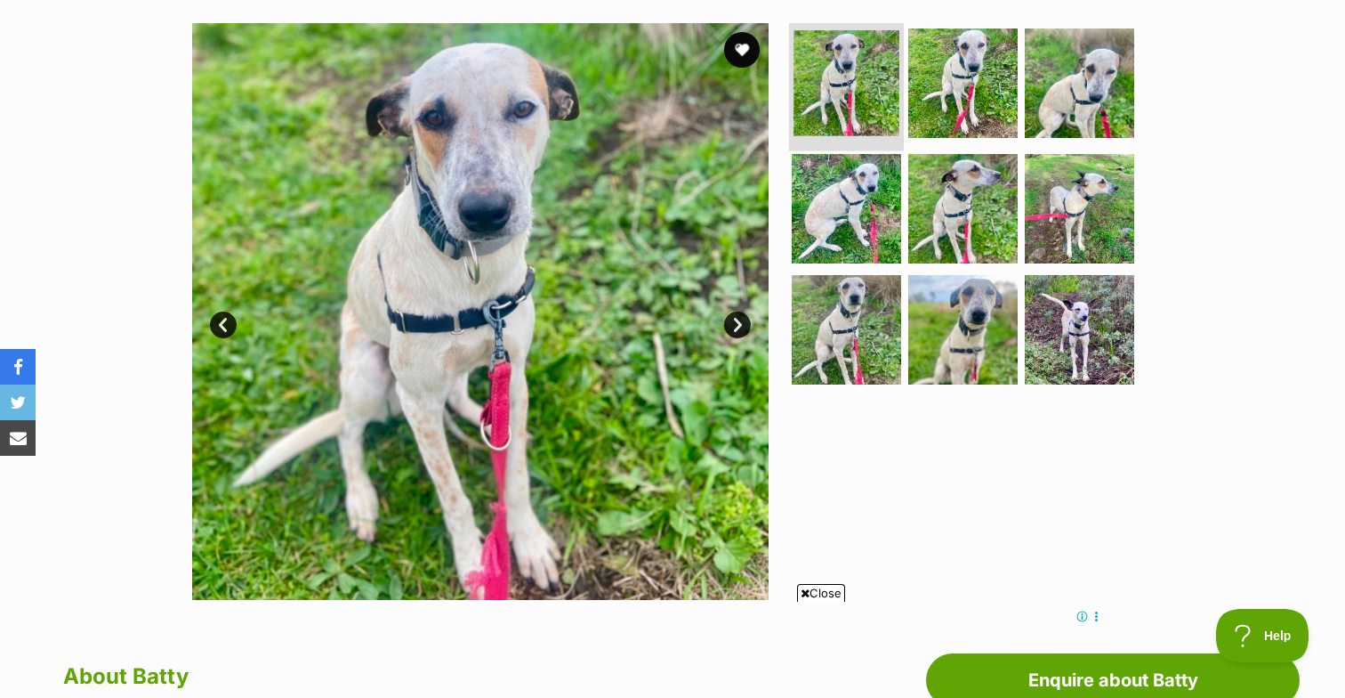
scroll to position [345, 0]
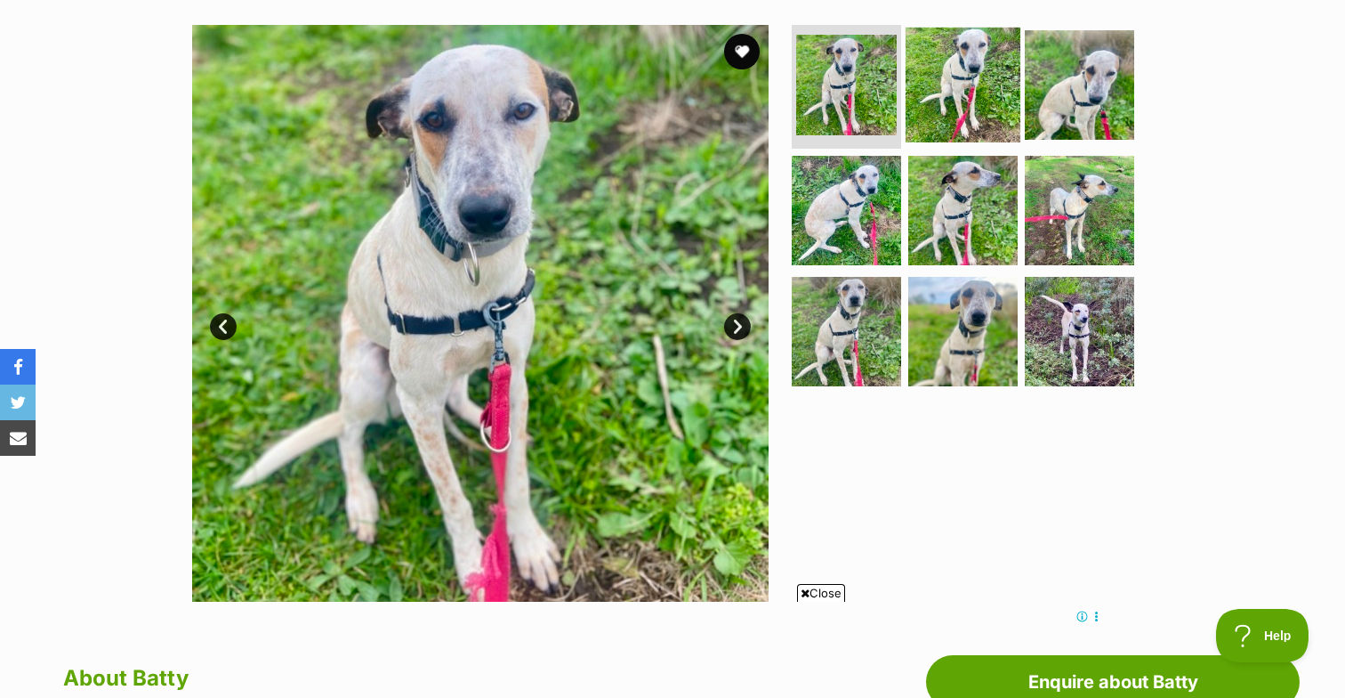
click at [932, 79] on img at bounding box center [963, 84] width 115 height 115
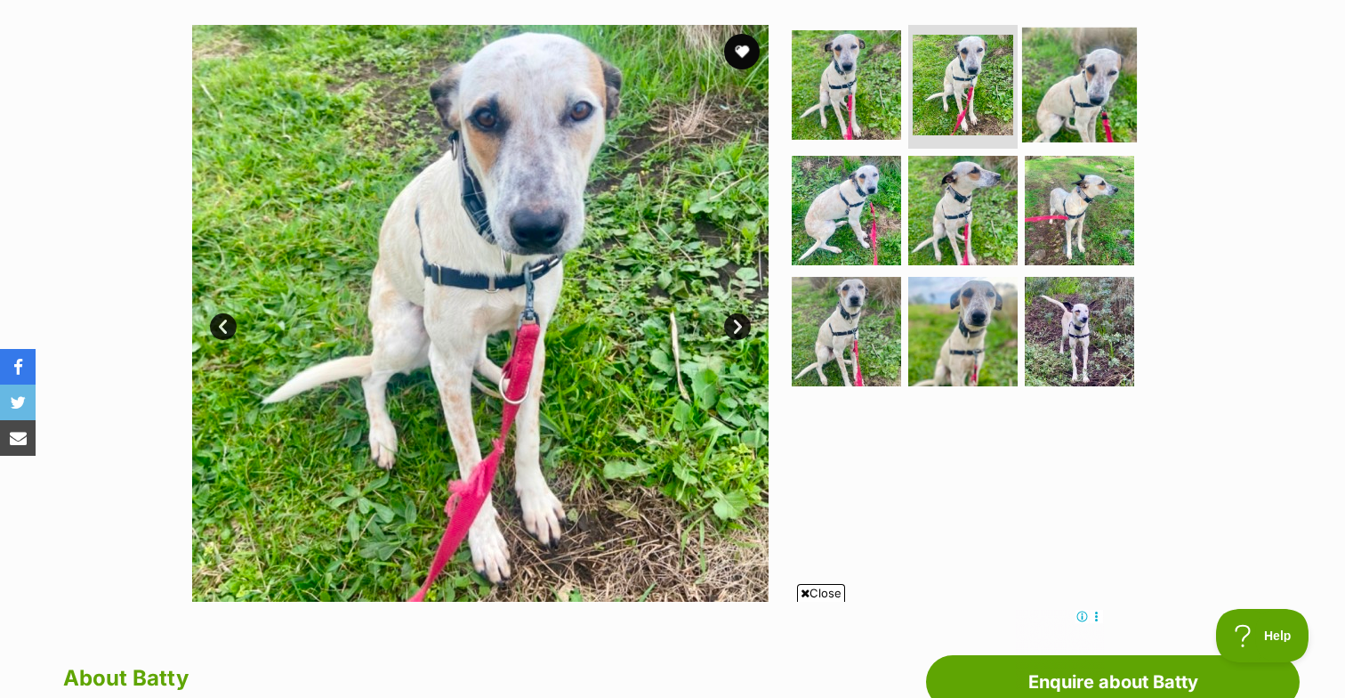
click at [1031, 93] on img at bounding box center [1079, 84] width 115 height 115
click at [1071, 88] on img at bounding box center [1079, 84] width 115 height 115
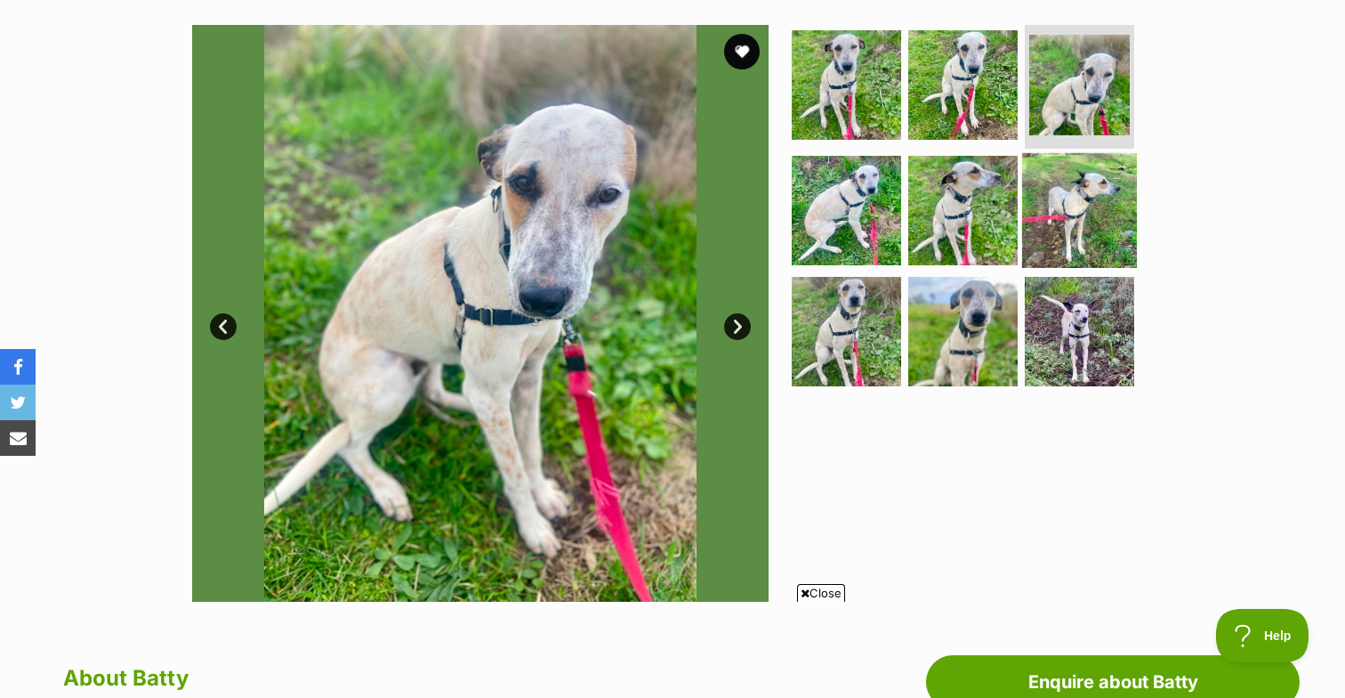
scroll to position [0, 0]
click at [1077, 183] on img at bounding box center [1079, 210] width 115 height 115
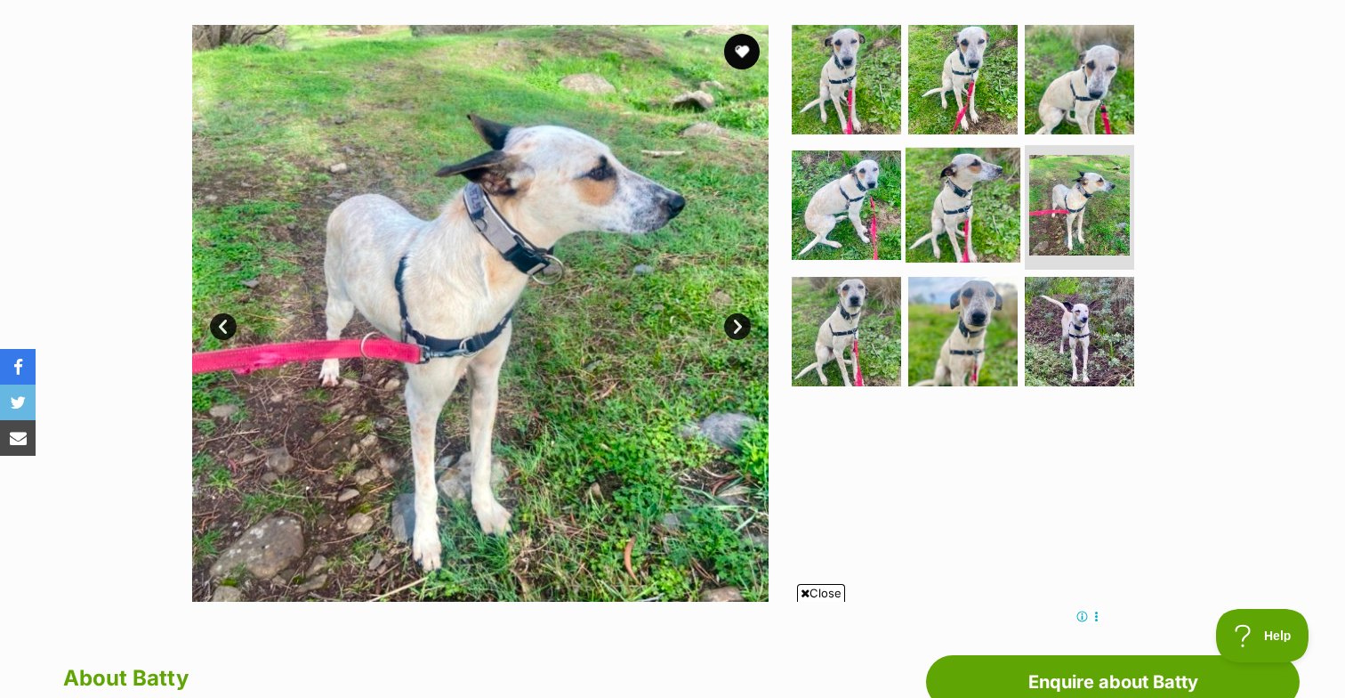
click at [965, 200] on img at bounding box center [963, 205] width 115 height 115
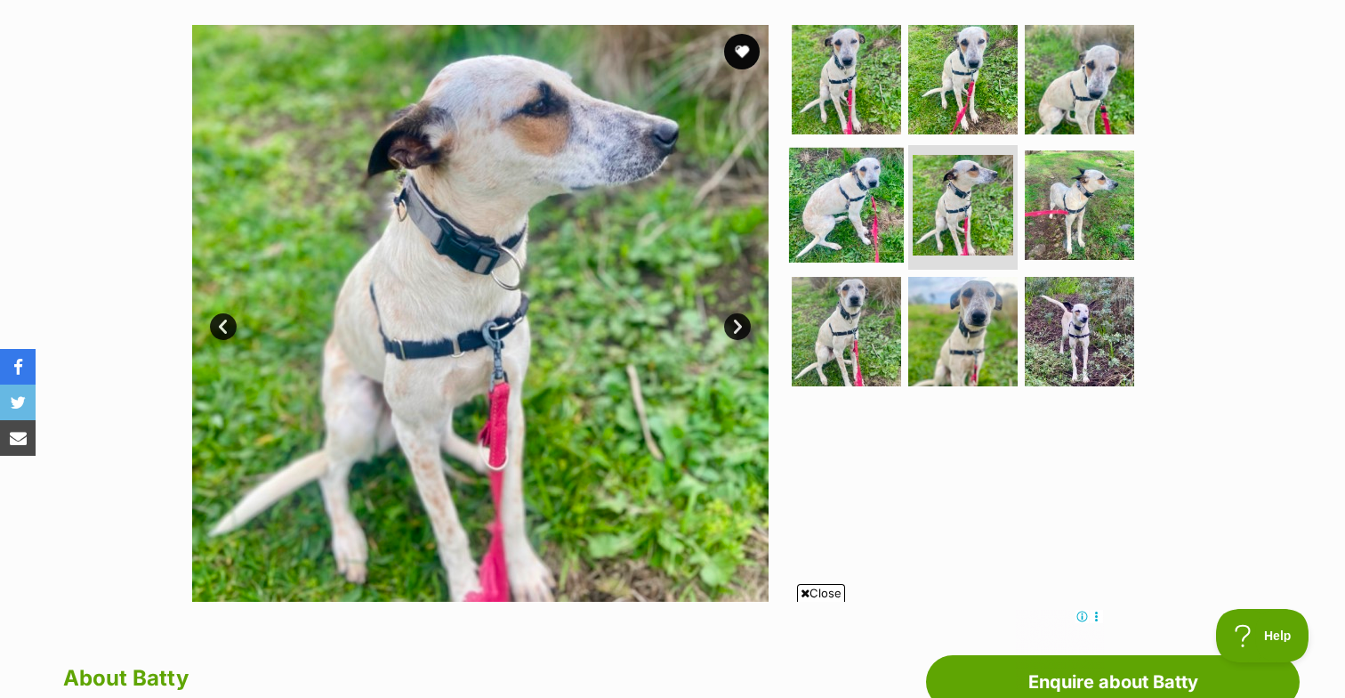
click at [843, 206] on img at bounding box center [846, 205] width 115 height 115
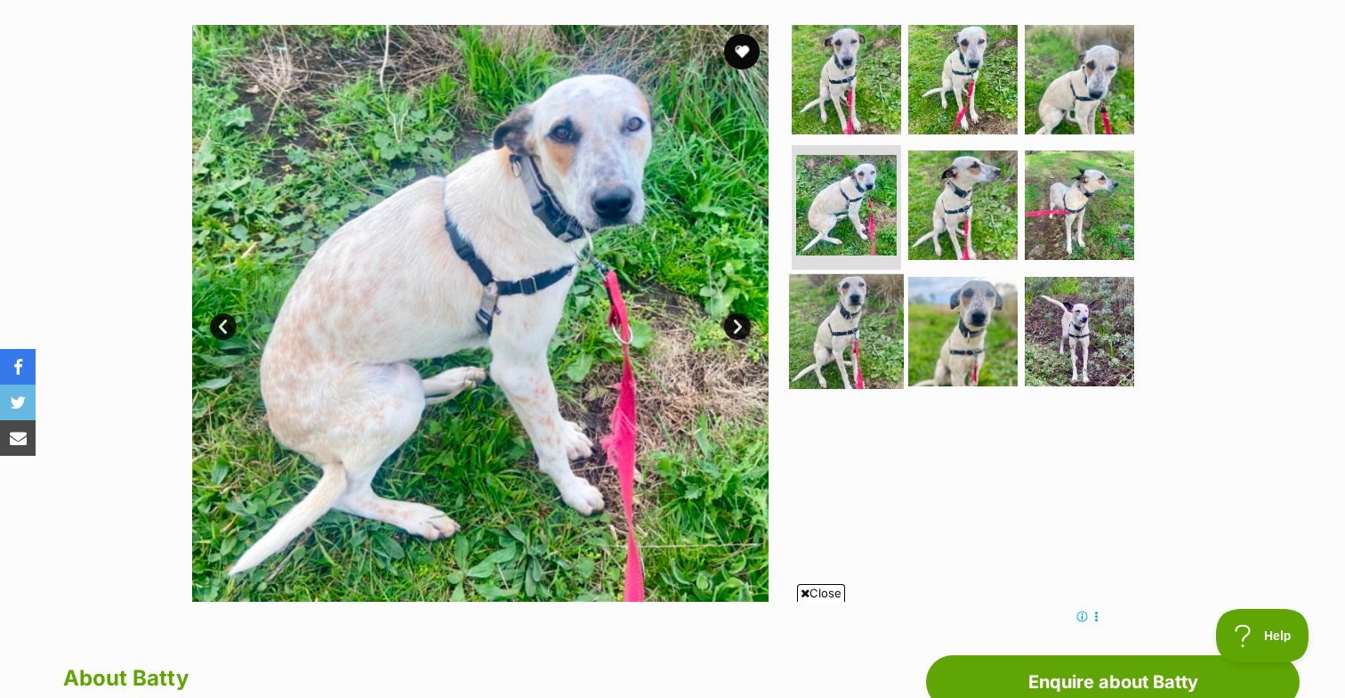
click at [849, 319] on img at bounding box center [846, 331] width 115 height 115
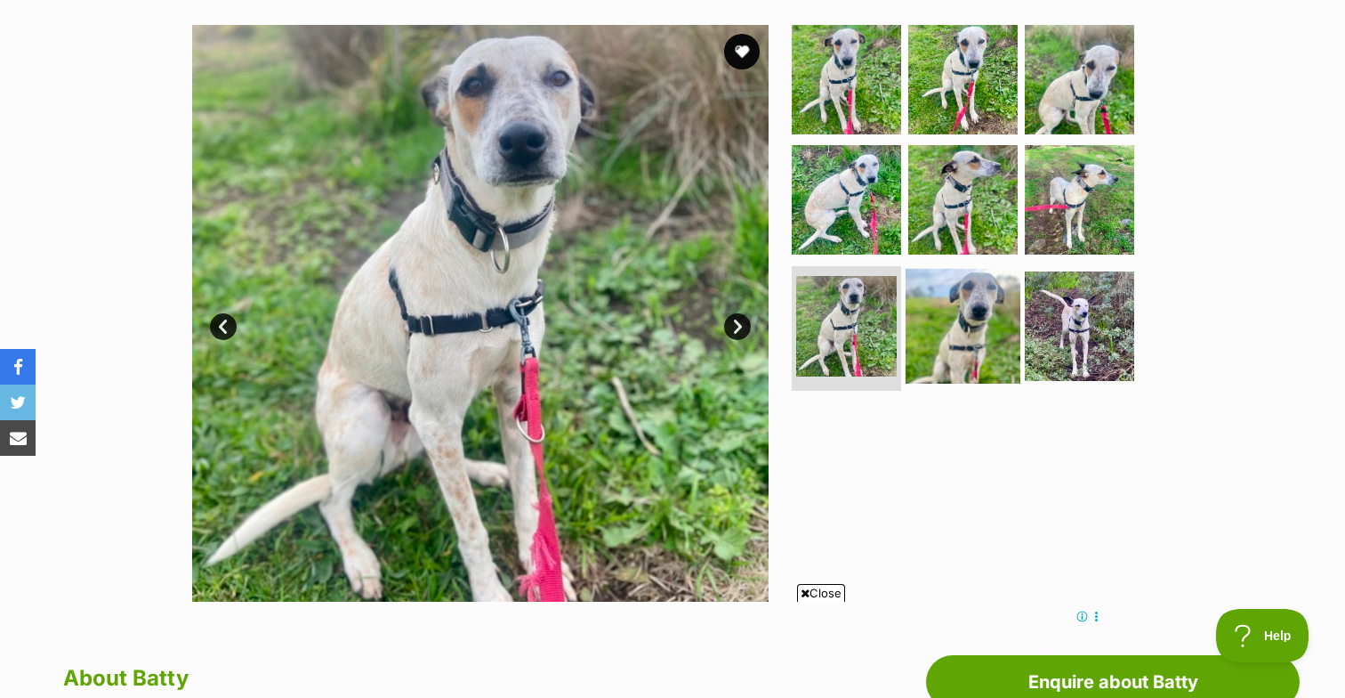
click at [948, 319] on img at bounding box center [963, 326] width 115 height 115
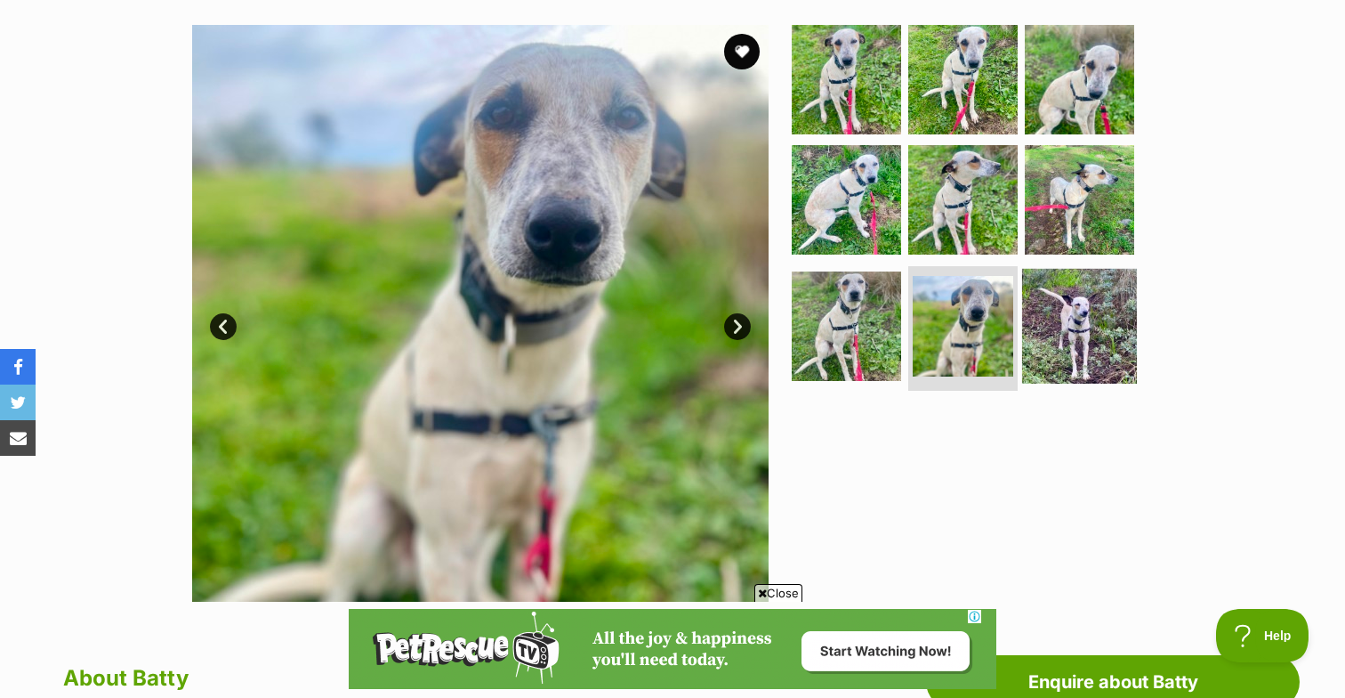
click at [1094, 316] on img at bounding box center [1079, 326] width 115 height 115
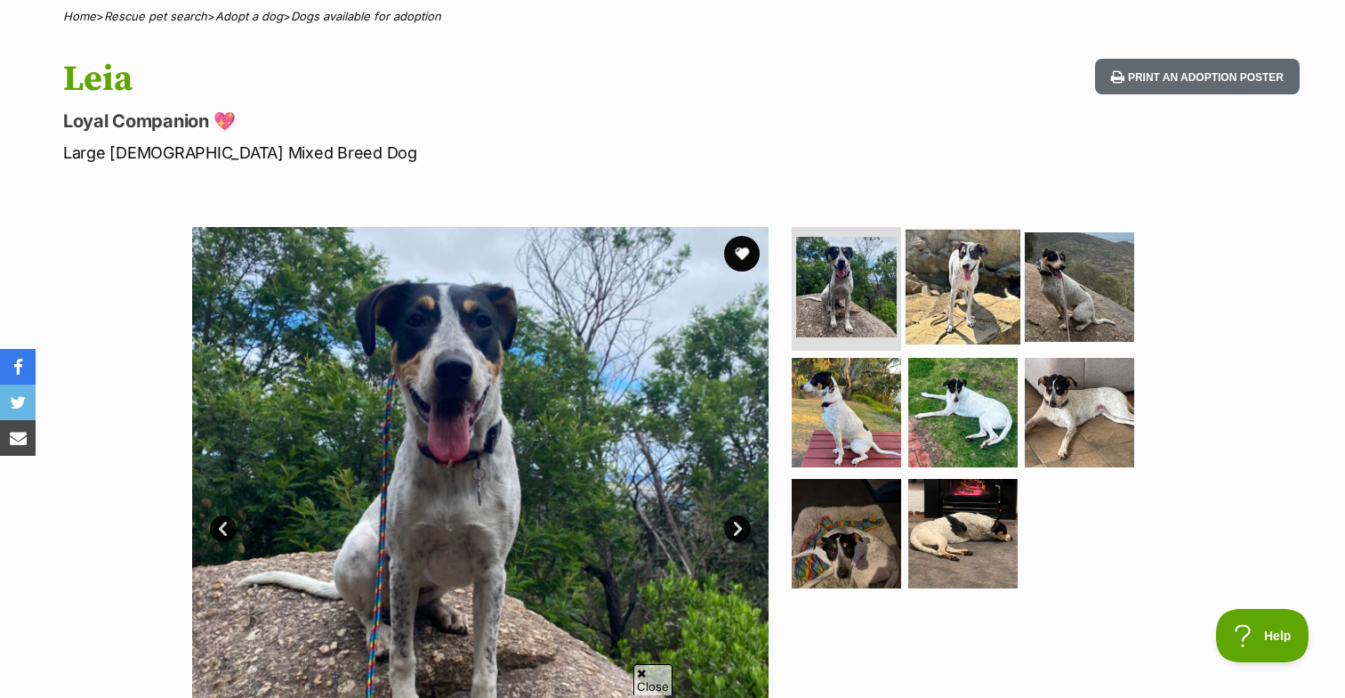
click at [977, 291] on img at bounding box center [963, 286] width 115 height 115
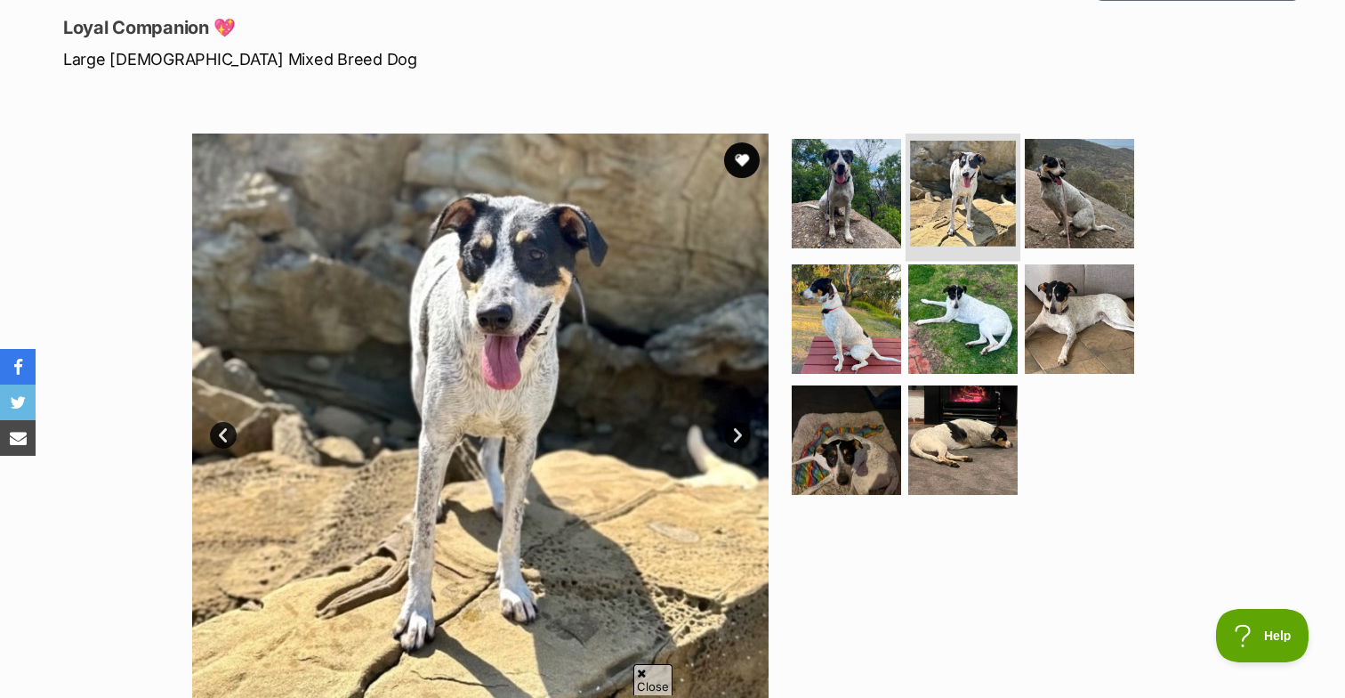
scroll to position [245, 0]
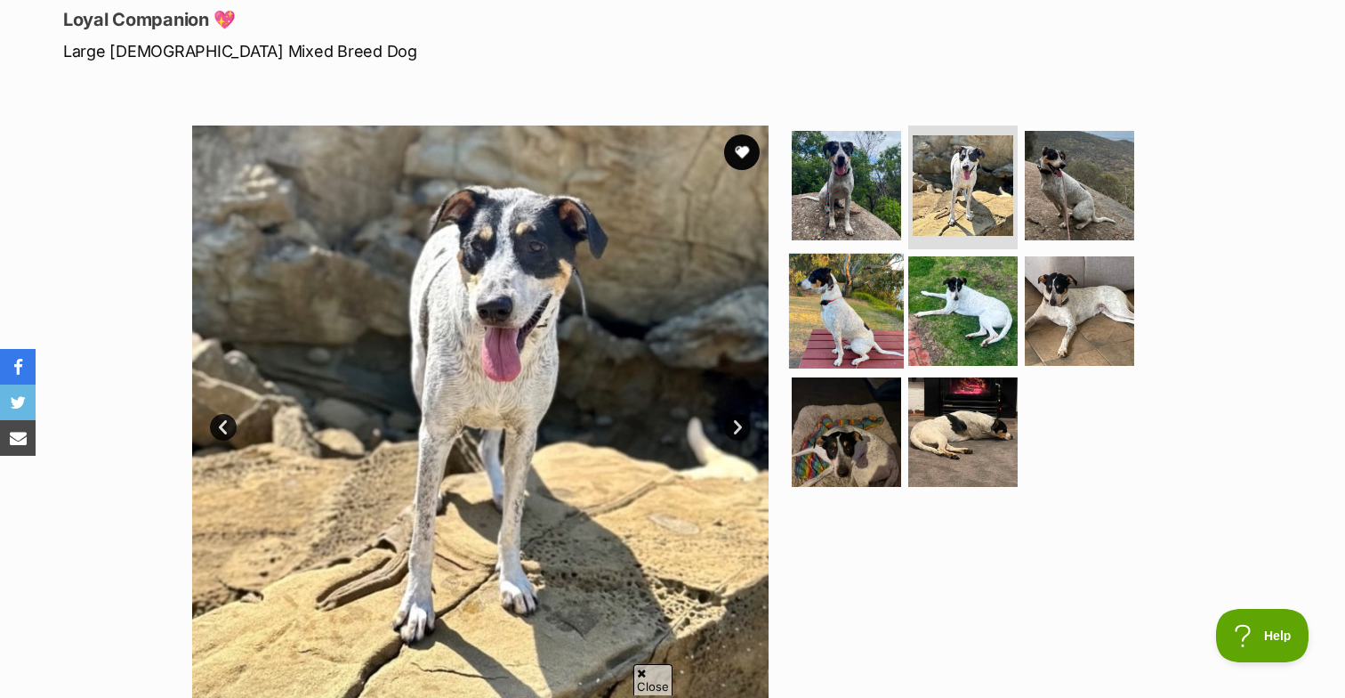
click at [868, 320] on img at bounding box center [846, 311] width 115 height 115
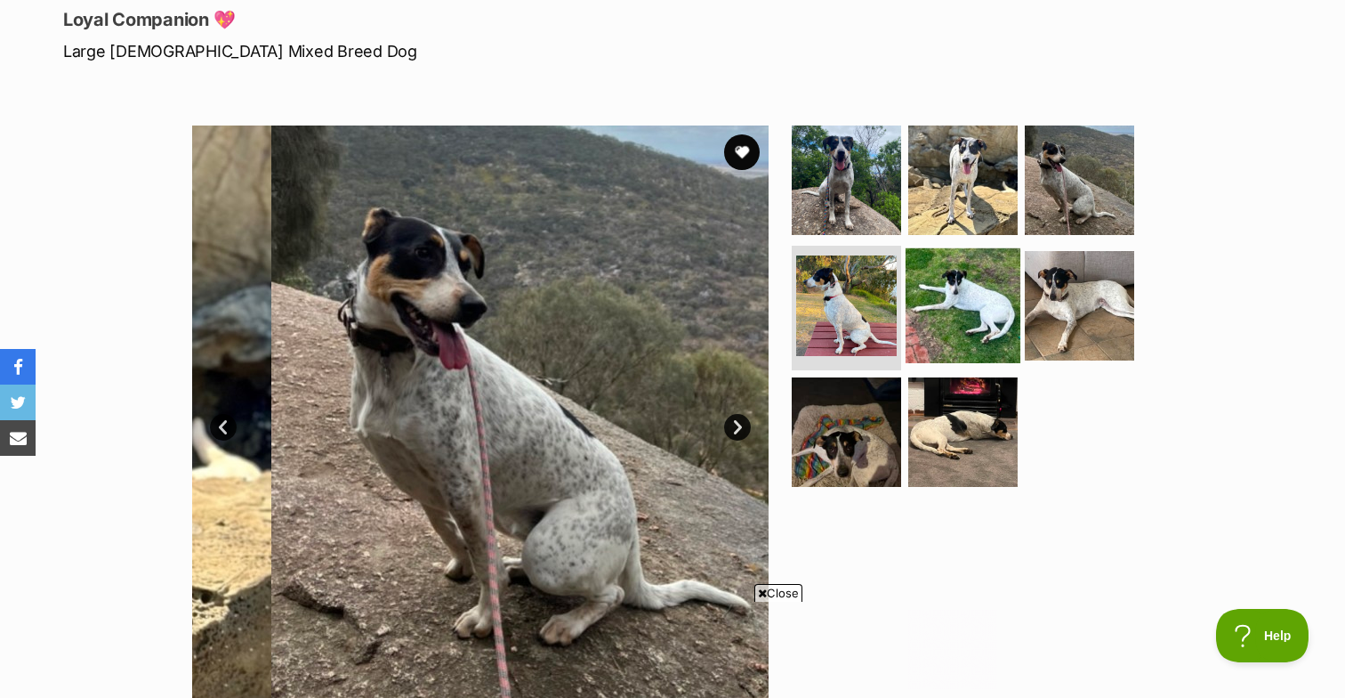
scroll to position [0, 0]
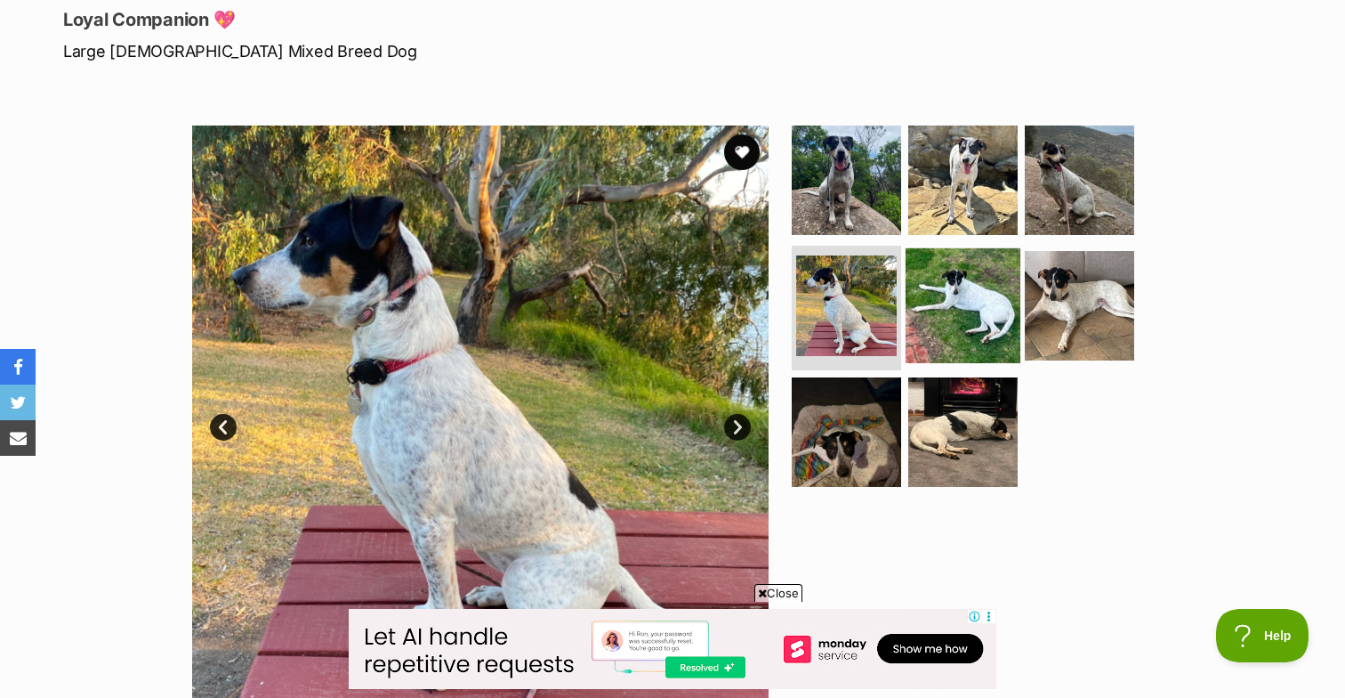
click at [958, 316] on img at bounding box center [963, 305] width 115 height 115
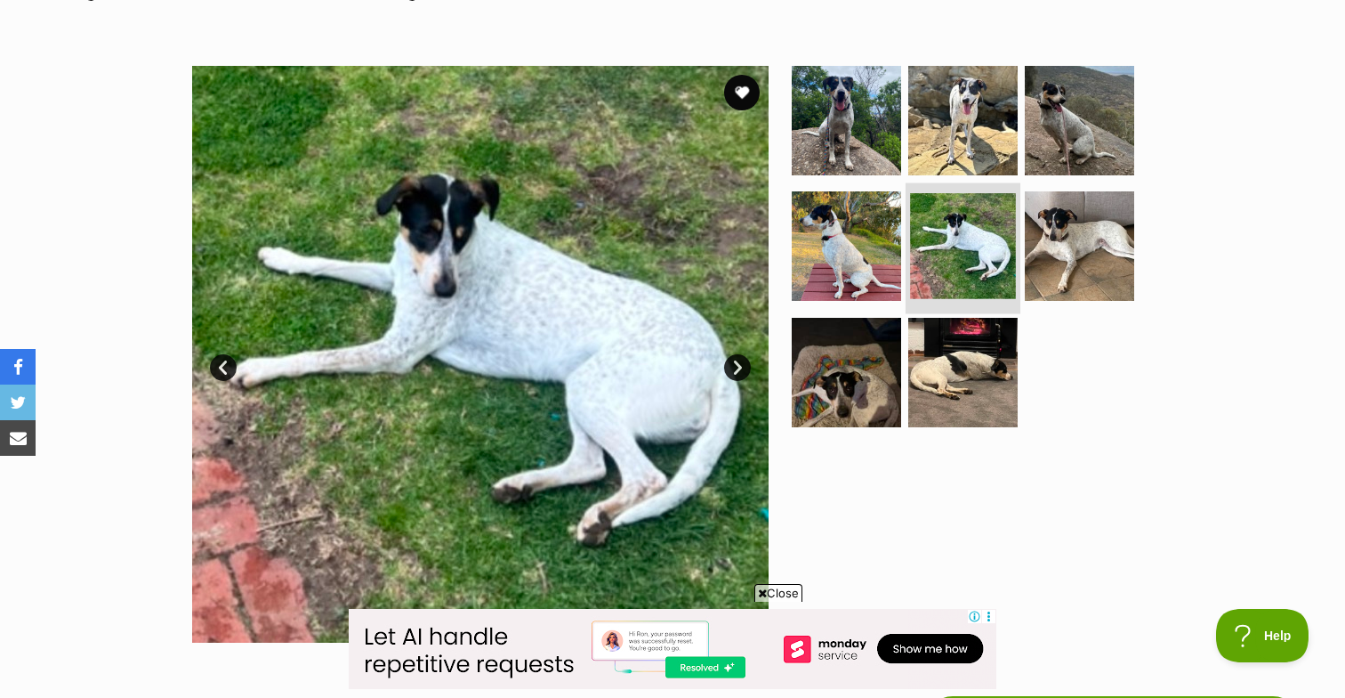
scroll to position [307, 0]
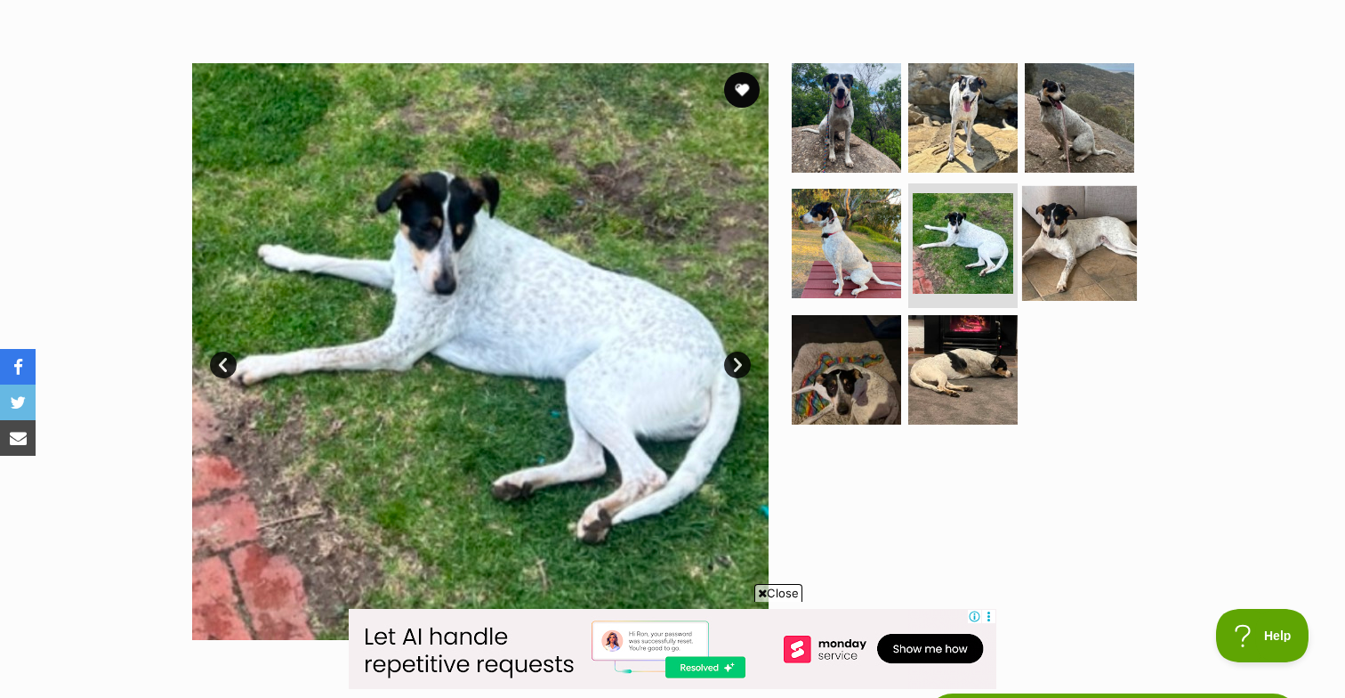
click at [1065, 259] on img at bounding box center [1079, 243] width 115 height 115
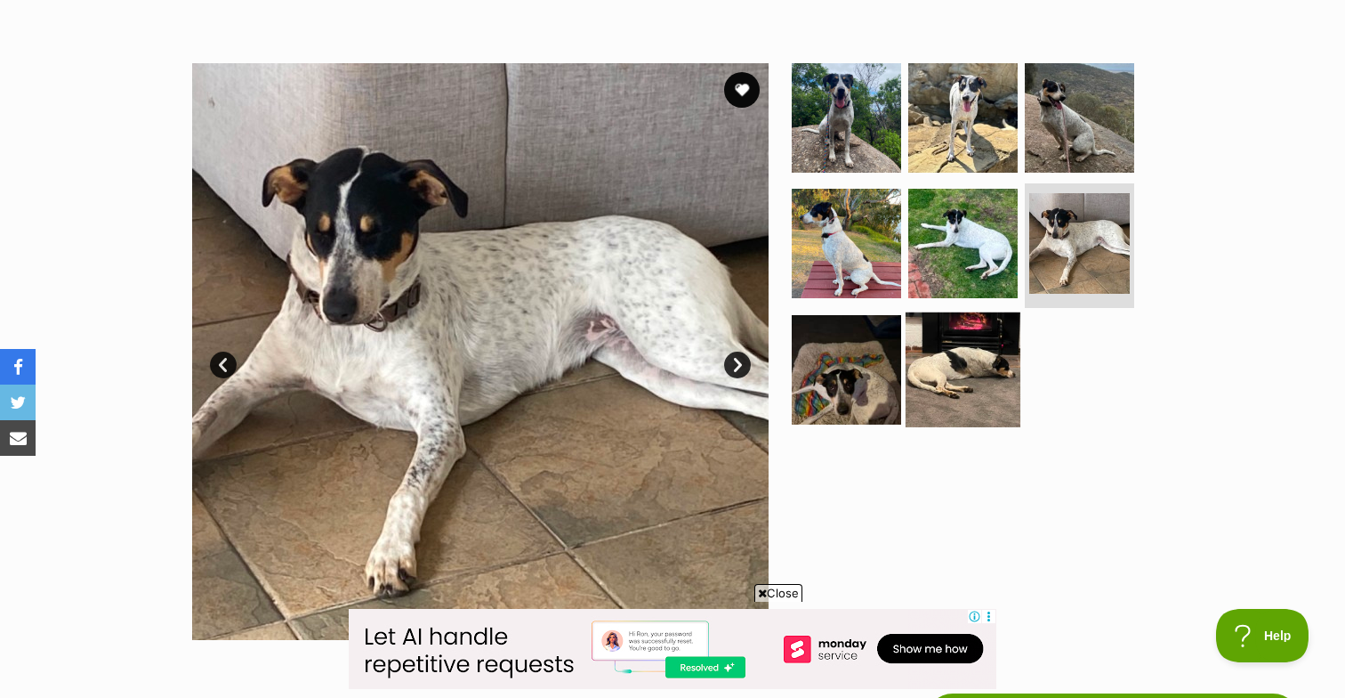
click at [960, 340] on img at bounding box center [963, 369] width 115 height 115
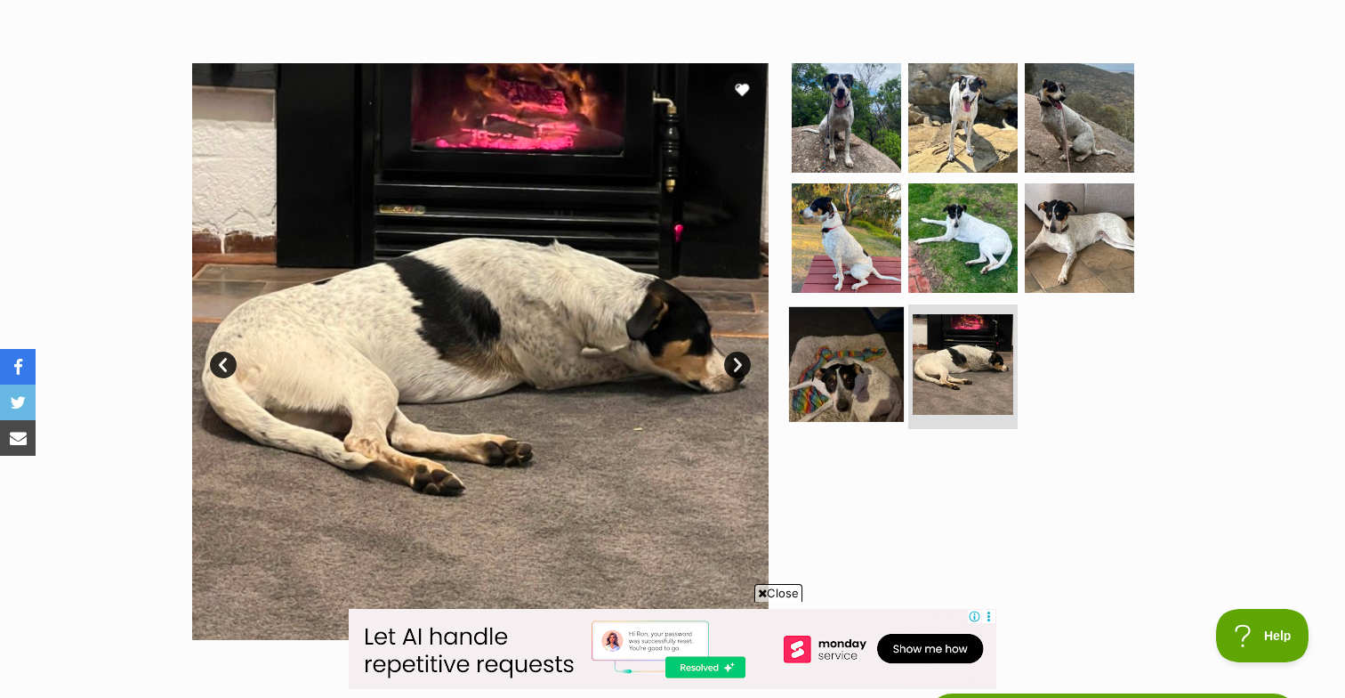
click at [841, 355] on img at bounding box center [846, 364] width 115 height 115
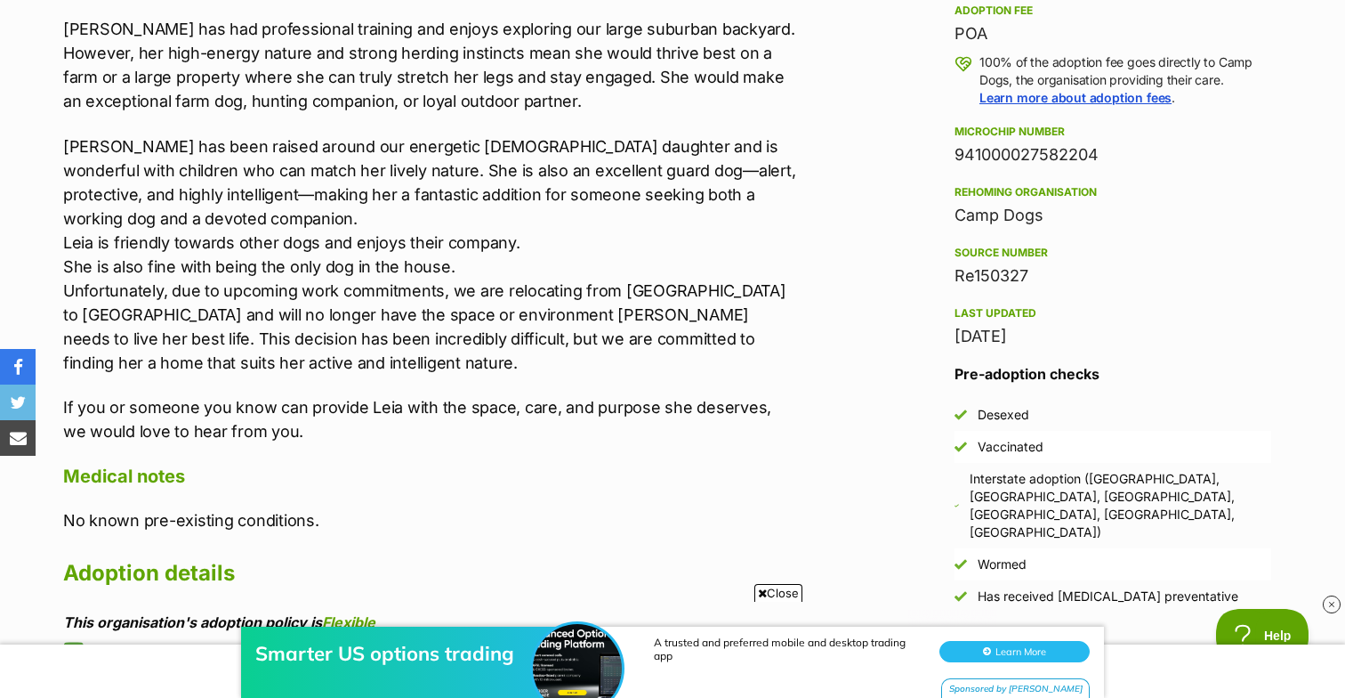
scroll to position [1305, 0]
